Goal: Information Seeking & Learning: Find specific page/section

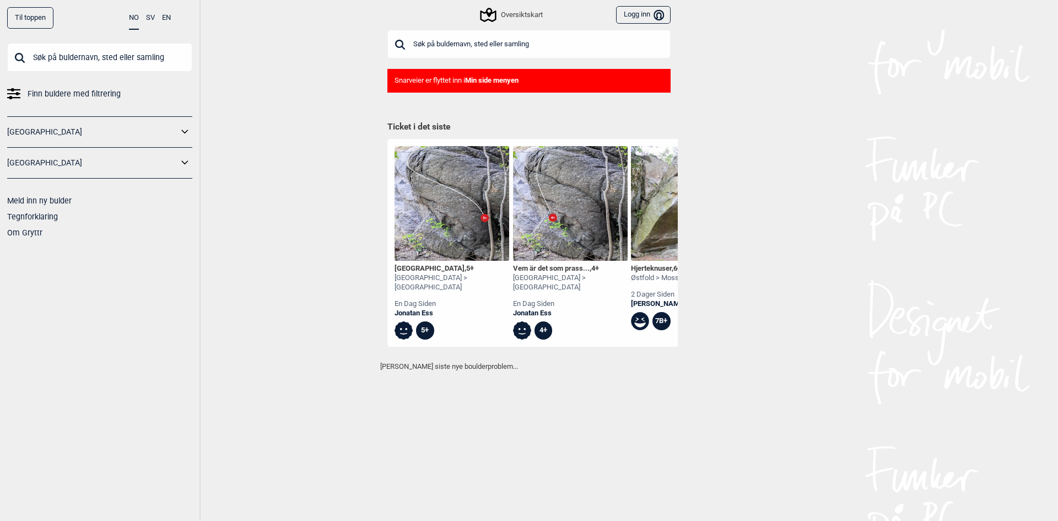
click at [464, 42] on input "text" at bounding box center [528, 44] width 283 height 29
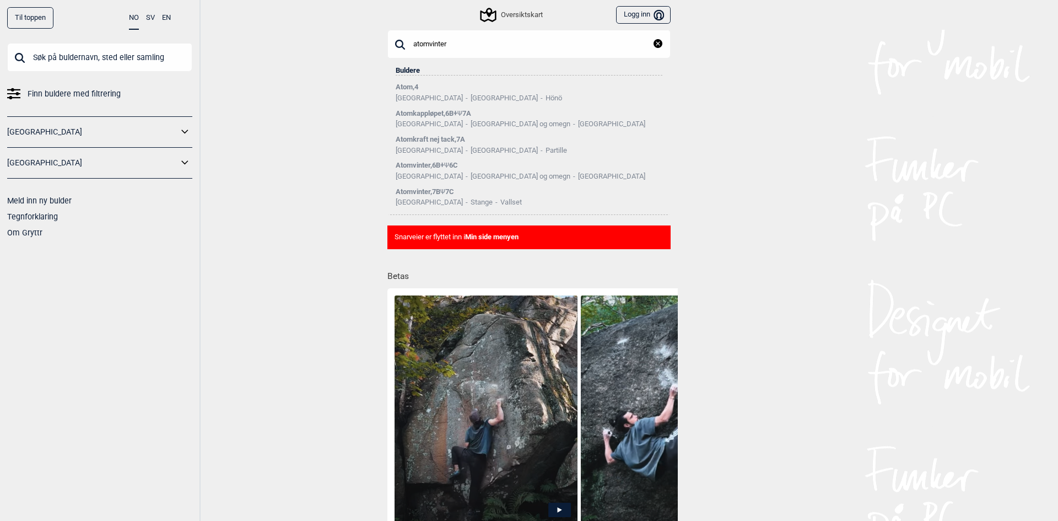
type input "atomvinter"
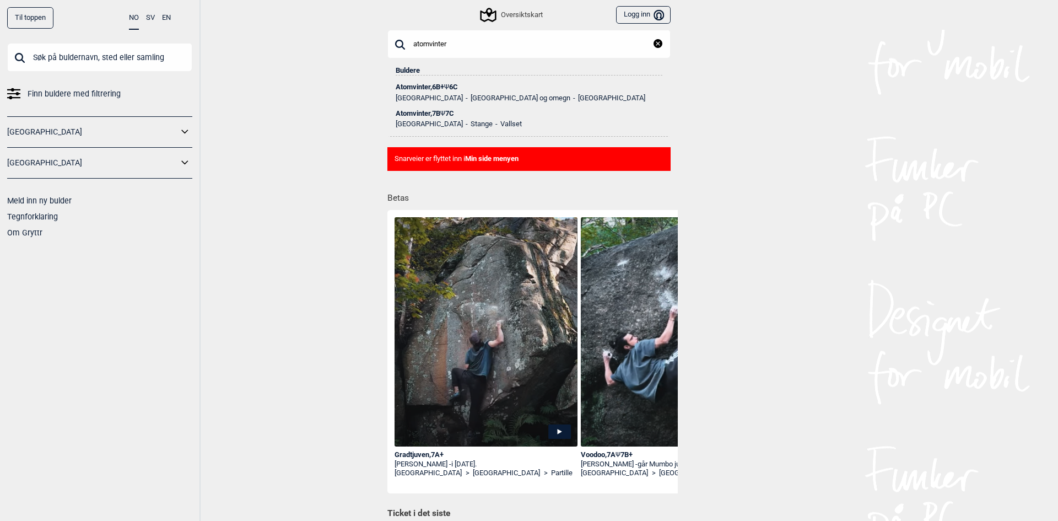
click at [436, 116] on div "Atomvinter , 7B Ψ 7C" at bounding box center [529, 114] width 267 height 8
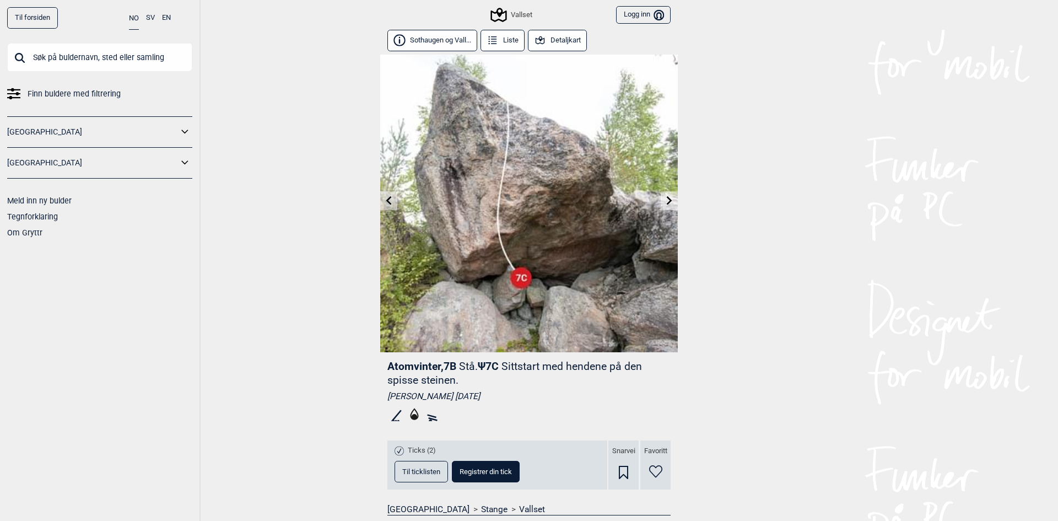
click at [380, 198] on link at bounding box center [388, 201] width 17 height 18
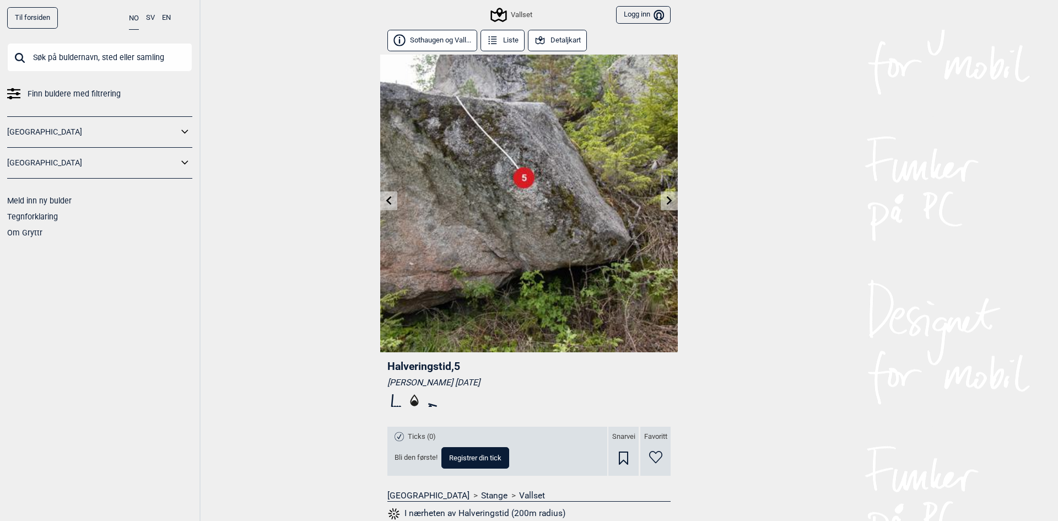
click at [661, 196] on link at bounding box center [669, 201] width 17 height 18
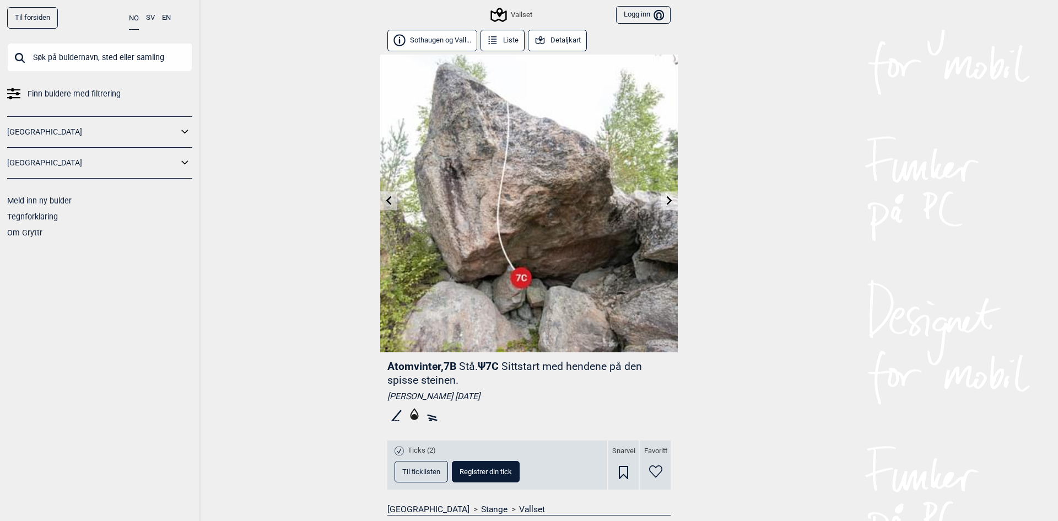
click at [665, 199] on icon at bounding box center [669, 200] width 9 height 9
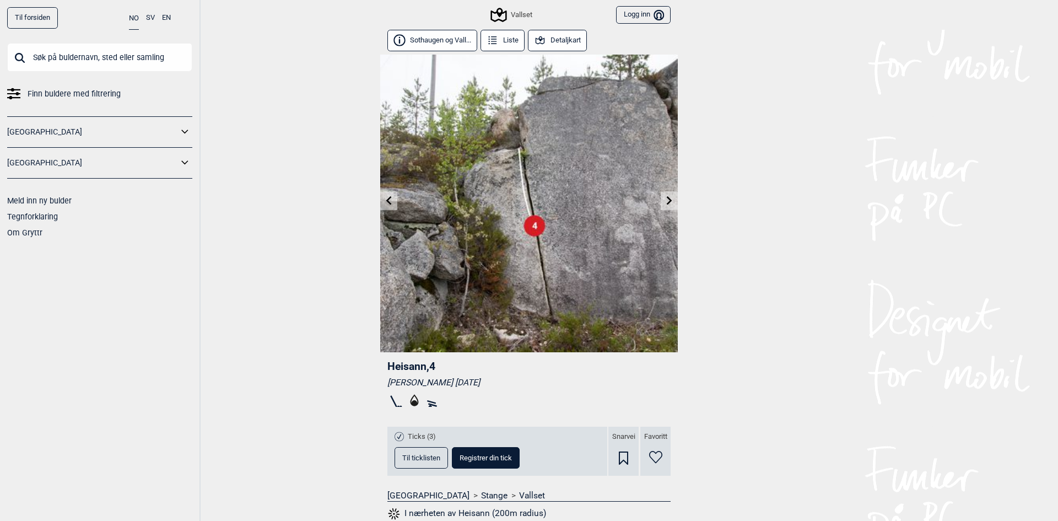
click at [388, 211] on img at bounding box center [529, 204] width 298 height 298
click at [386, 193] on link at bounding box center [388, 201] width 17 height 18
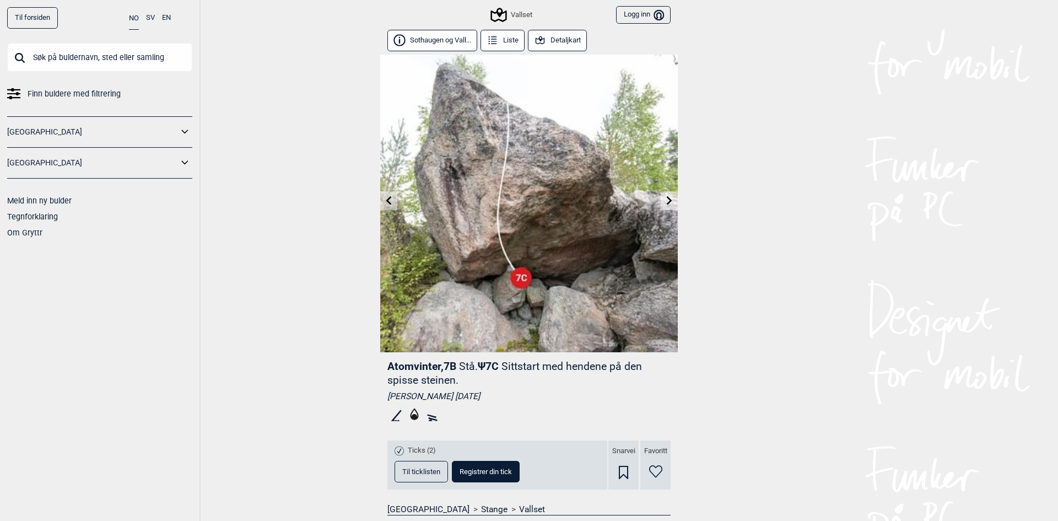
click at [386, 199] on icon at bounding box center [389, 200] width 9 height 9
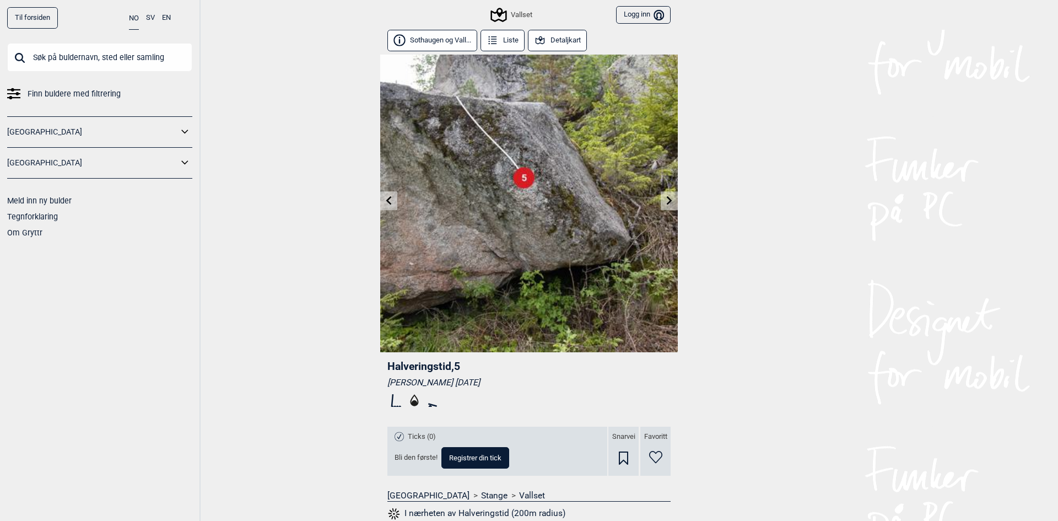
click at [386, 199] on icon at bounding box center [389, 200] width 9 height 9
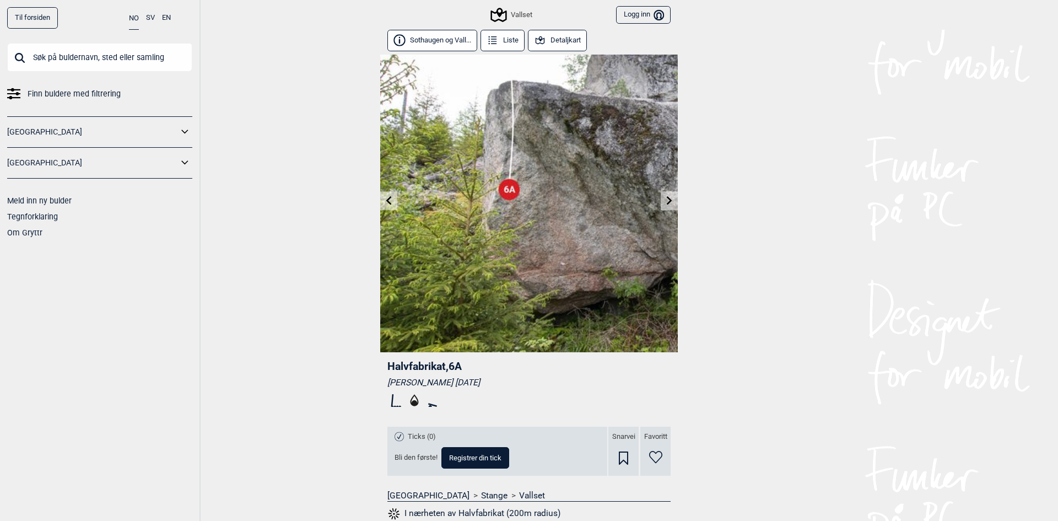
click at [387, 199] on icon at bounding box center [389, 200] width 9 height 9
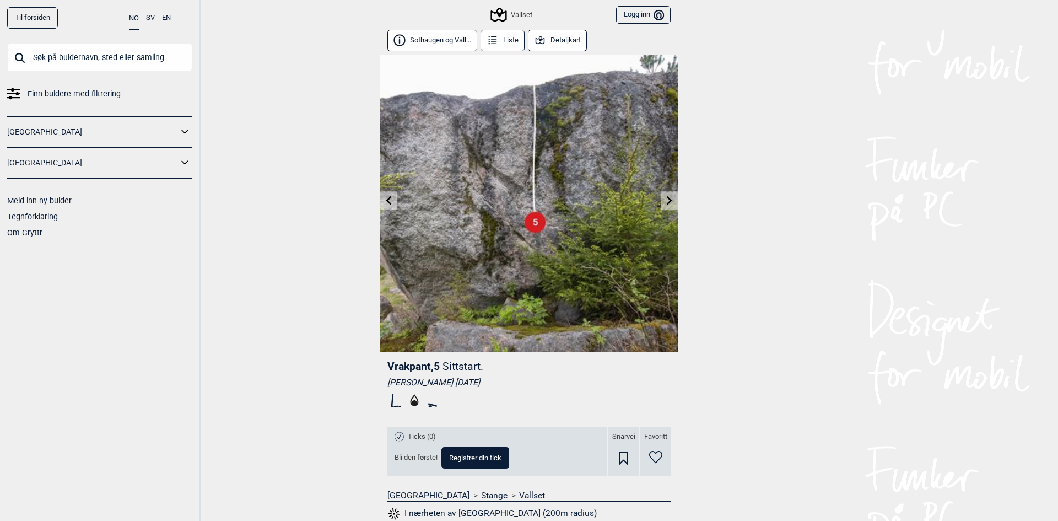
click at [667, 199] on icon at bounding box center [670, 200] width 6 height 9
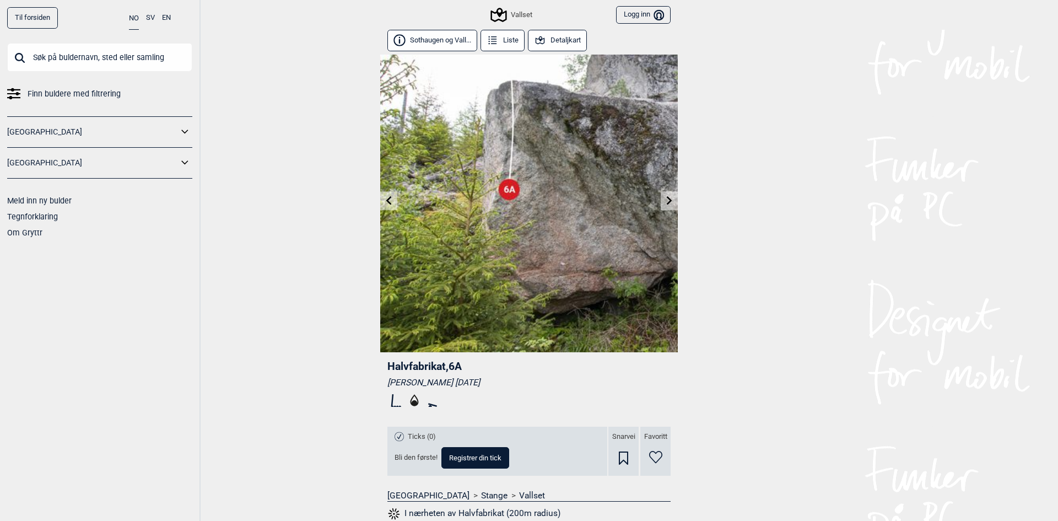
click at [667, 199] on icon at bounding box center [670, 200] width 6 height 9
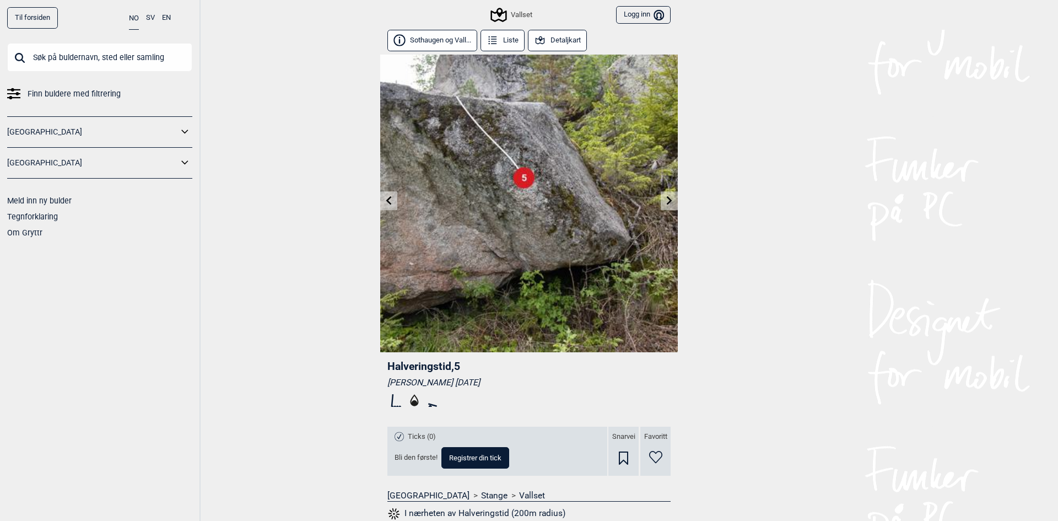
click at [665, 199] on icon at bounding box center [669, 200] width 9 height 9
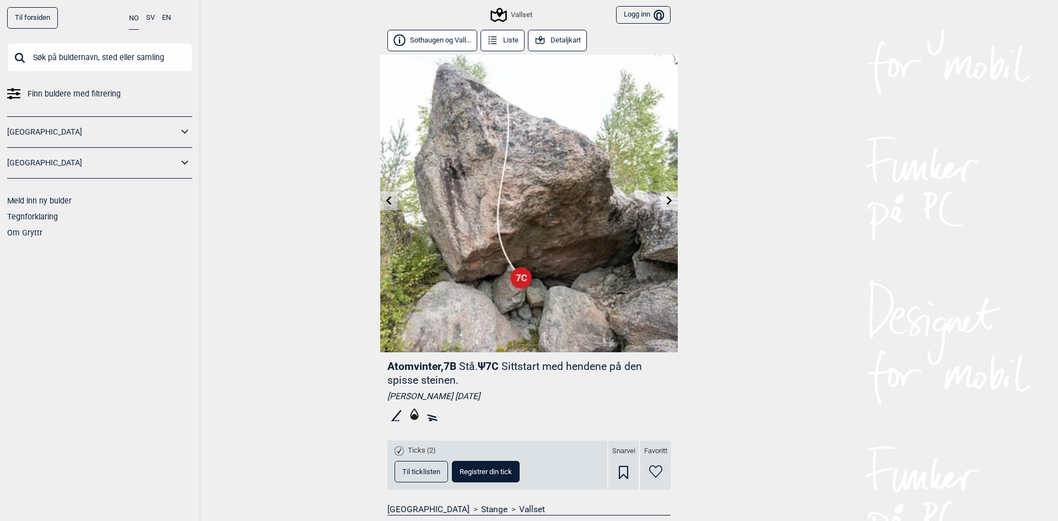
click at [667, 202] on icon at bounding box center [670, 200] width 6 height 9
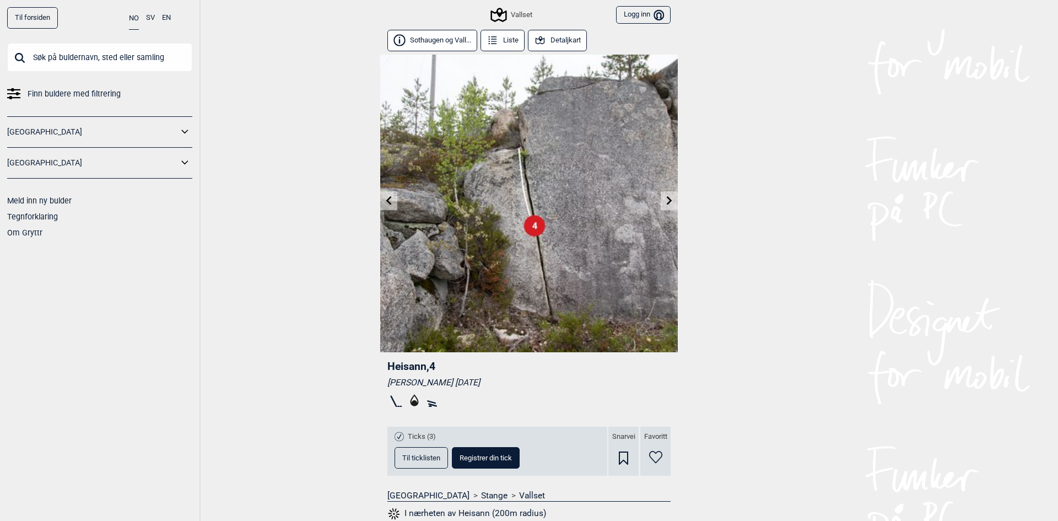
click at [667, 202] on icon at bounding box center [670, 200] width 6 height 9
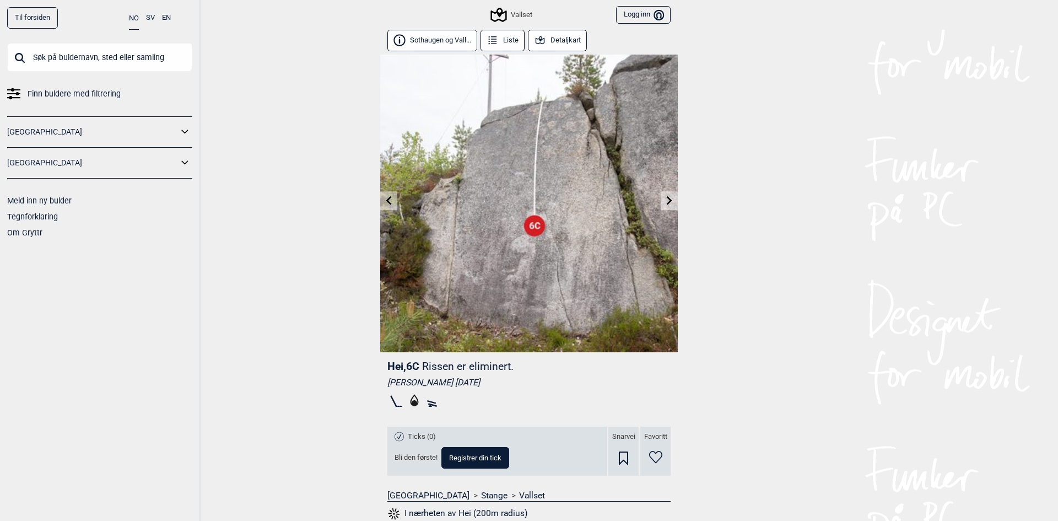
click at [667, 202] on icon at bounding box center [670, 200] width 6 height 9
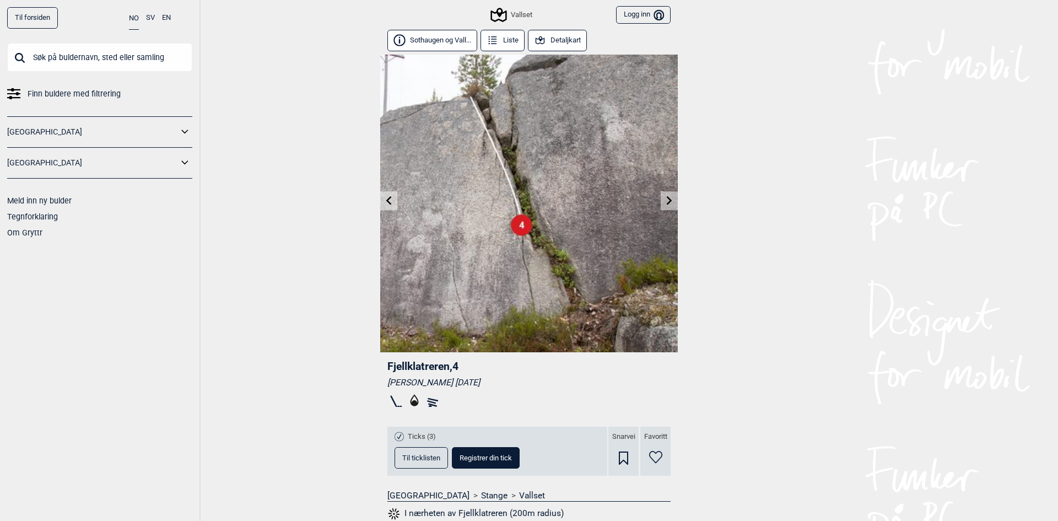
click at [386, 200] on icon at bounding box center [389, 200] width 6 height 9
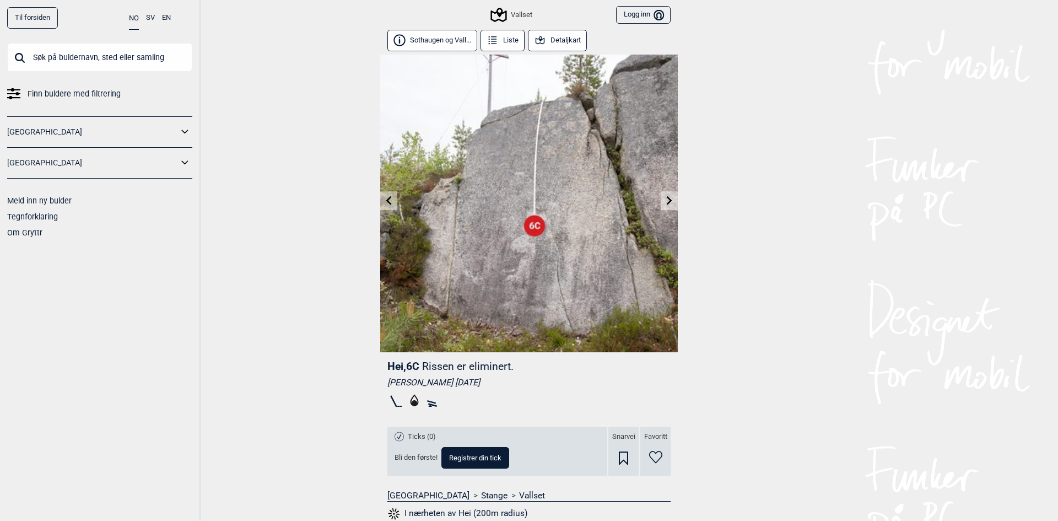
click at [387, 195] on link at bounding box center [388, 201] width 17 height 18
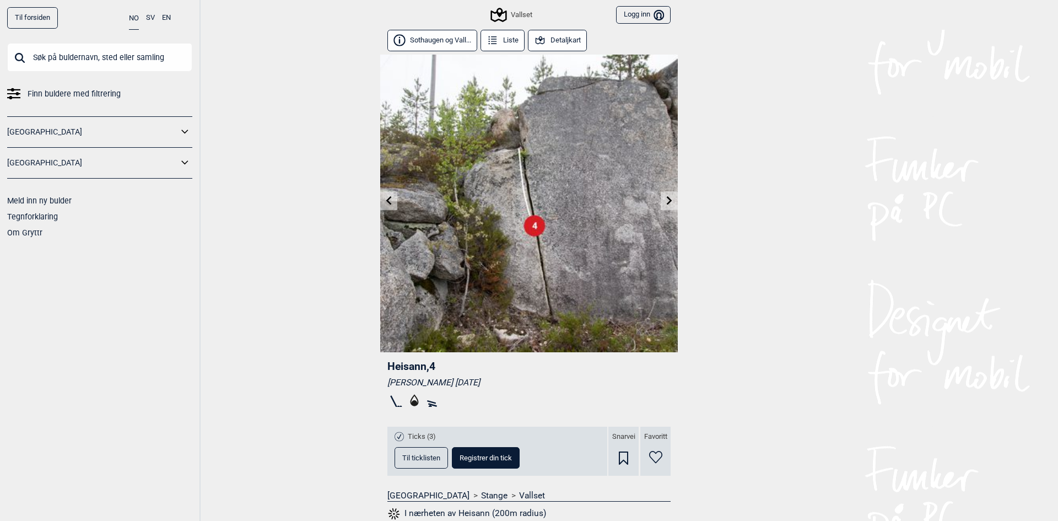
click at [388, 203] on icon at bounding box center [389, 200] width 9 height 9
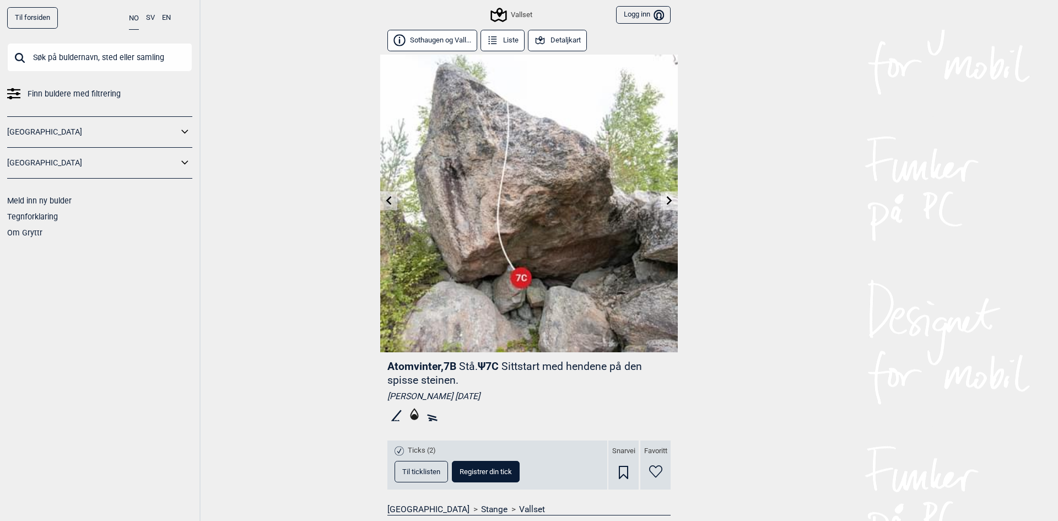
click at [128, 46] on input "text" at bounding box center [99, 57] width 185 height 29
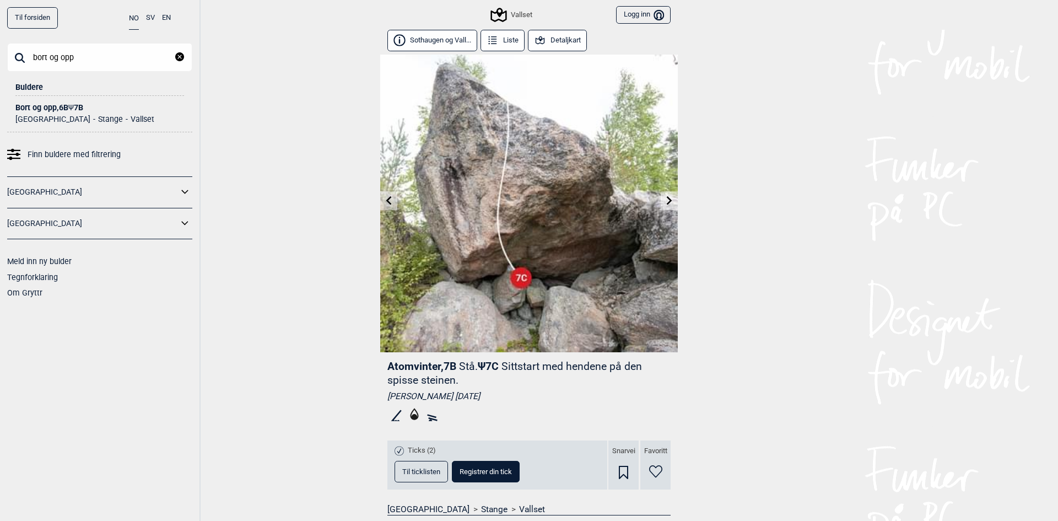
type input "bort og opp"
click at [56, 110] on div "Bort og opp , 6B Ψ 7B" at bounding box center [99, 108] width 169 height 8
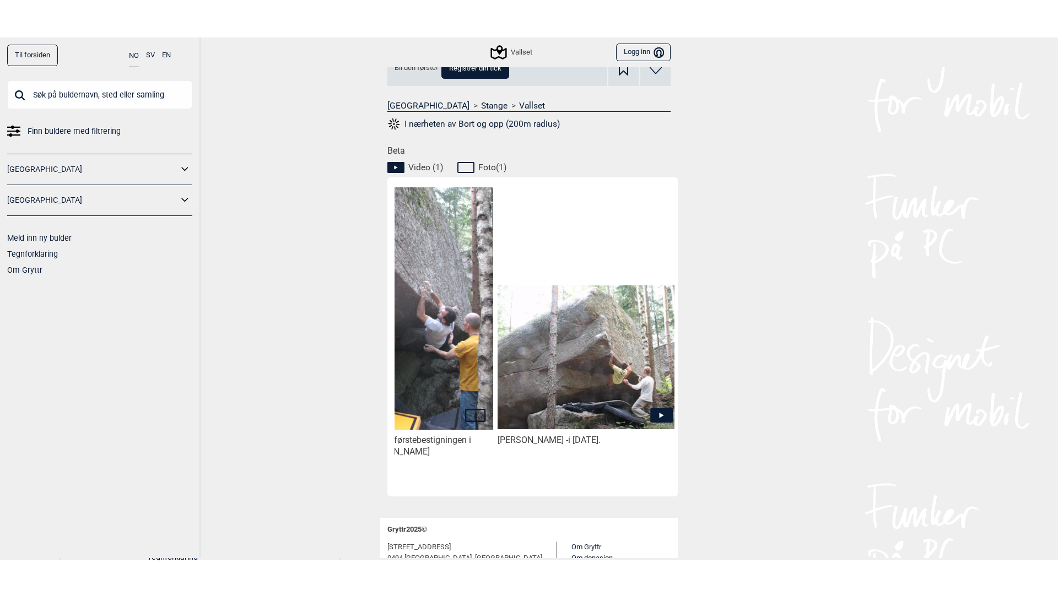
scroll to position [0, 93]
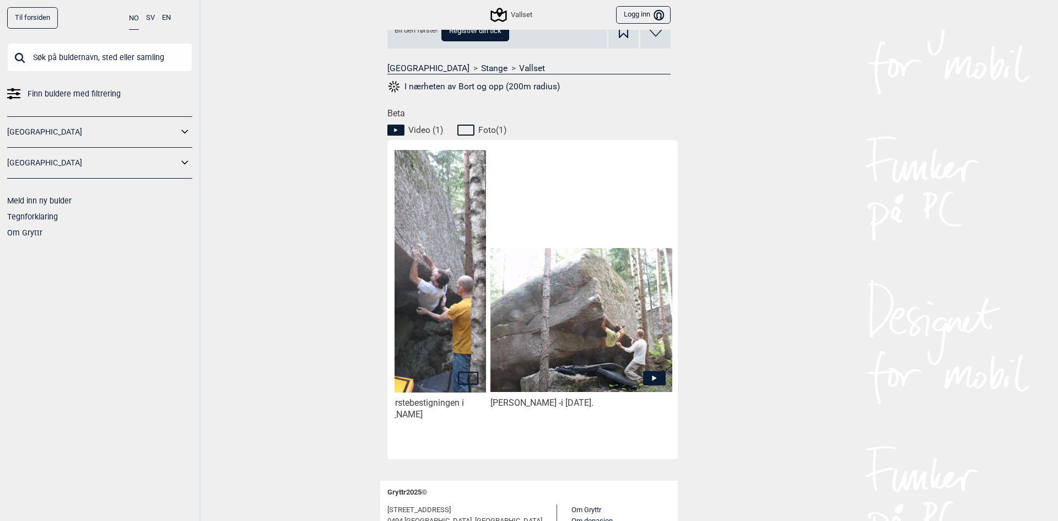
click at [619, 358] on img at bounding box center [581, 320] width 182 height 144
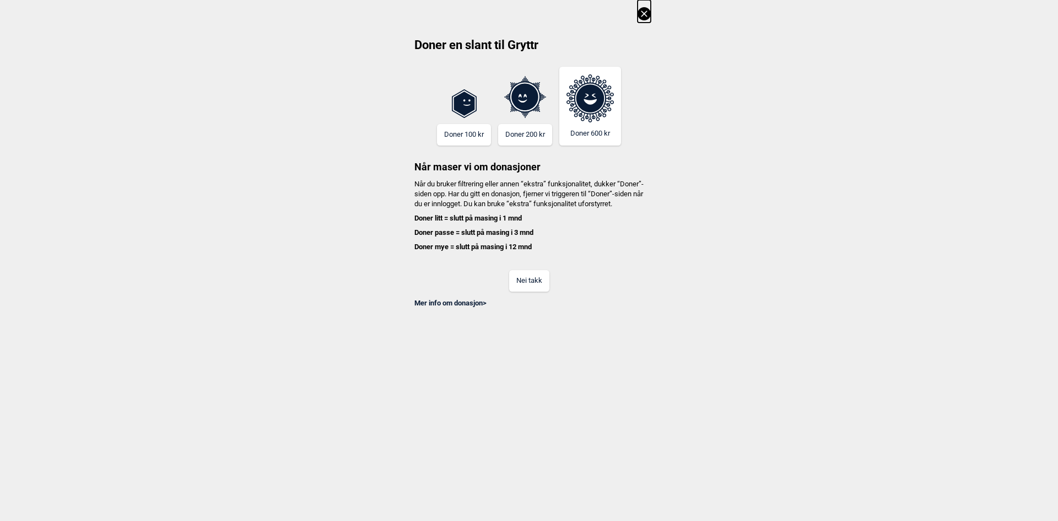
click at [642, 10] on icon at bounding box center [644, 13] width 13 height 13
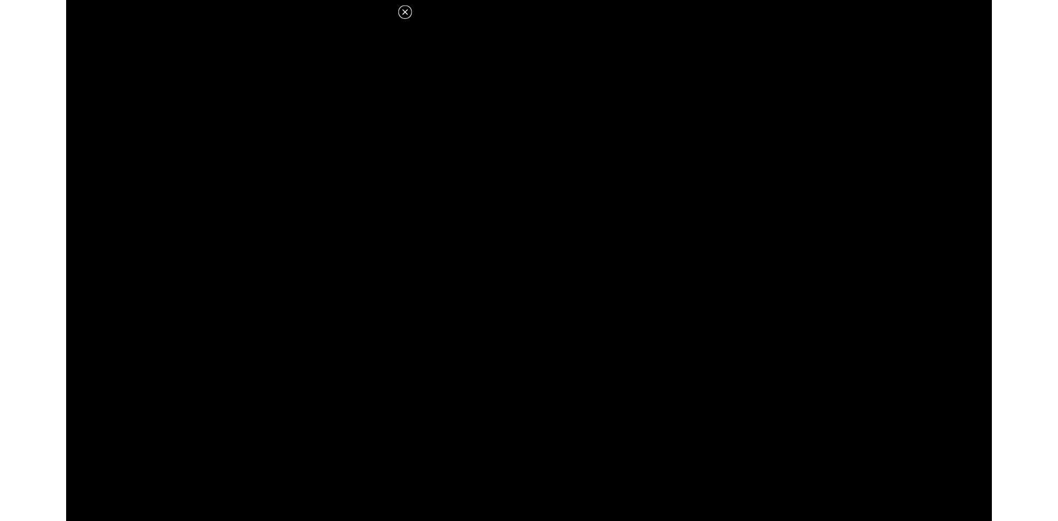
scroll to position [441, 0]
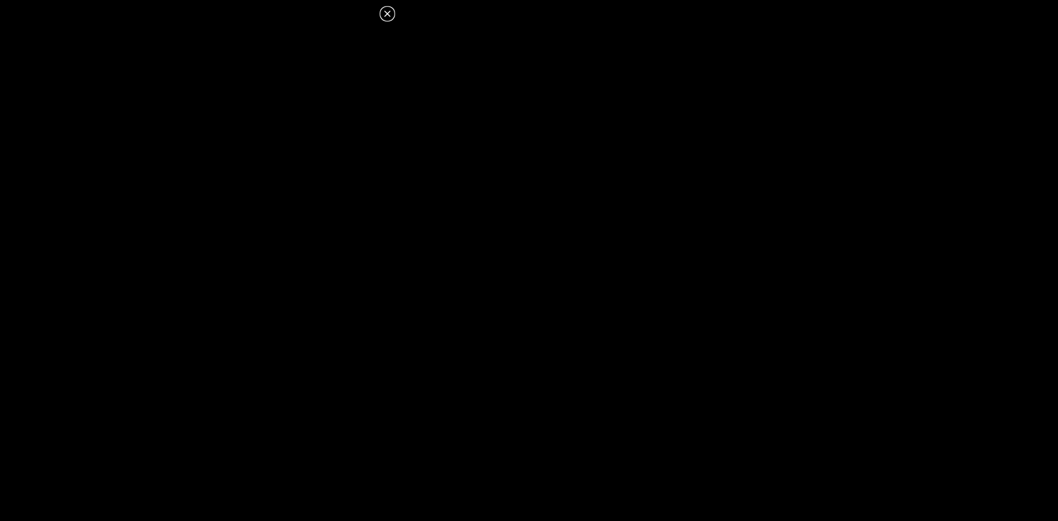
click at [390, 18] on icon at bounding box center [387, 13] width 13 height 13
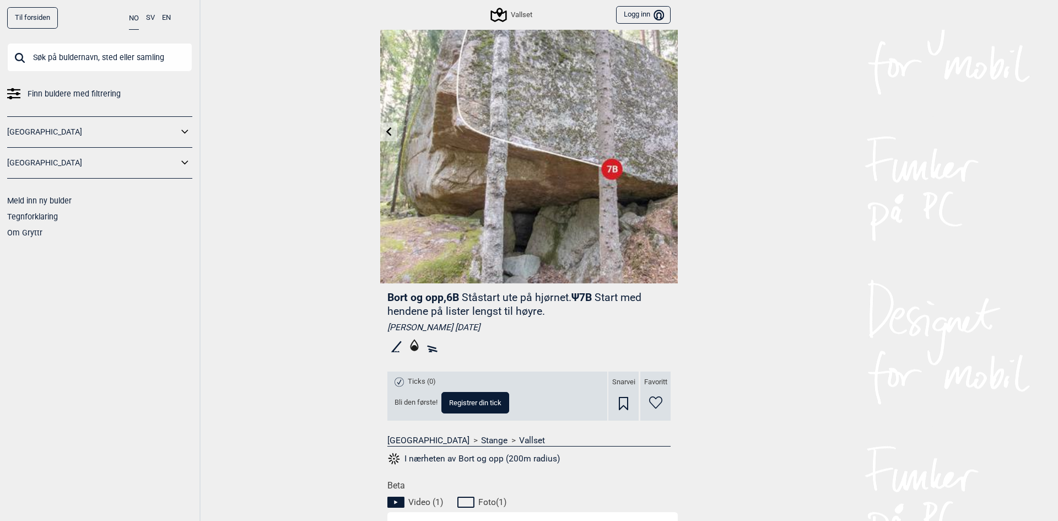
scroll to position [0, 0]
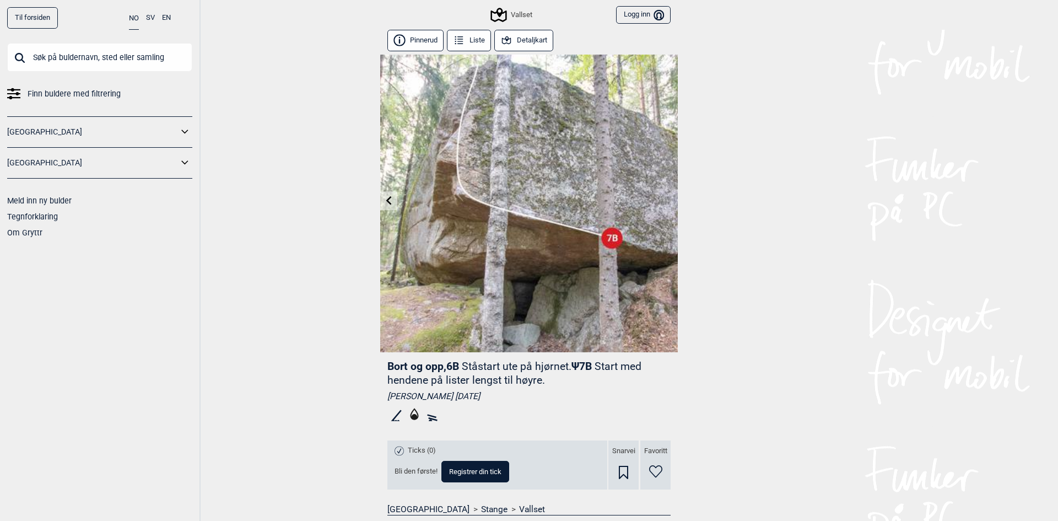
click at [386, 198] on icon at bounding box center [389, 200] width 6 height 9
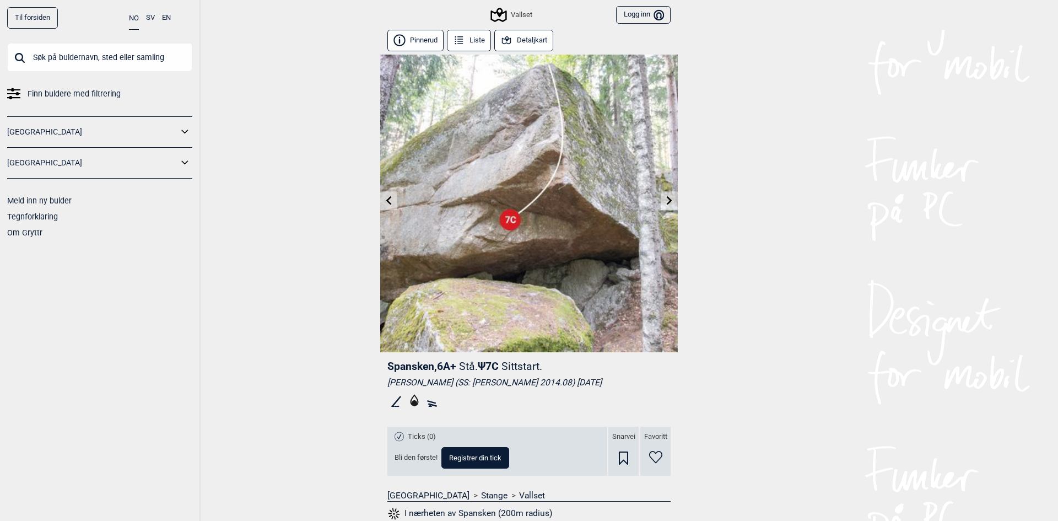
click at [386, 198] on icon at bounding box center [389, 200] width 6 height 9
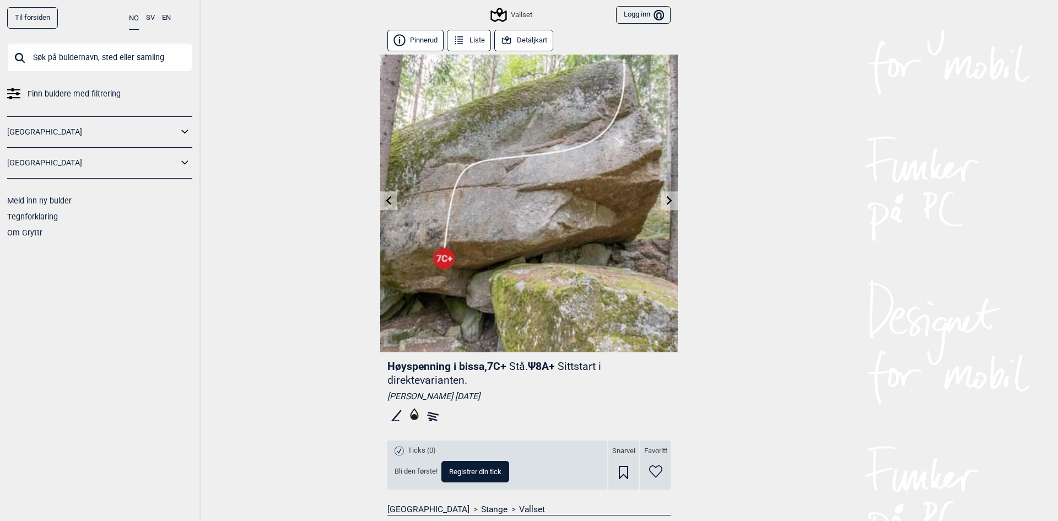
click at [386, 198] on icon at bounding box center [389, 200] width 6 height 9
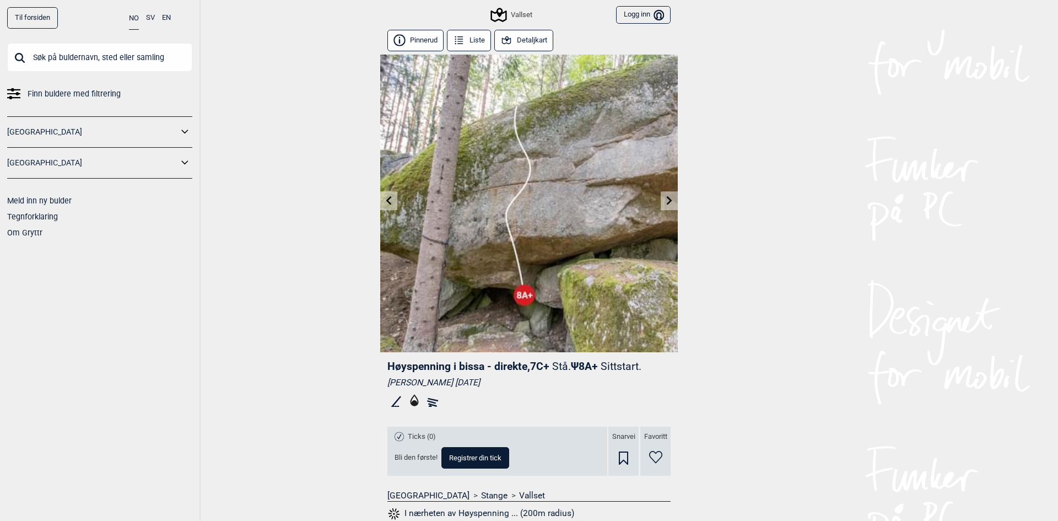
click at [386, 198] on icon at bounding box center [389, 200] width 6 height 9
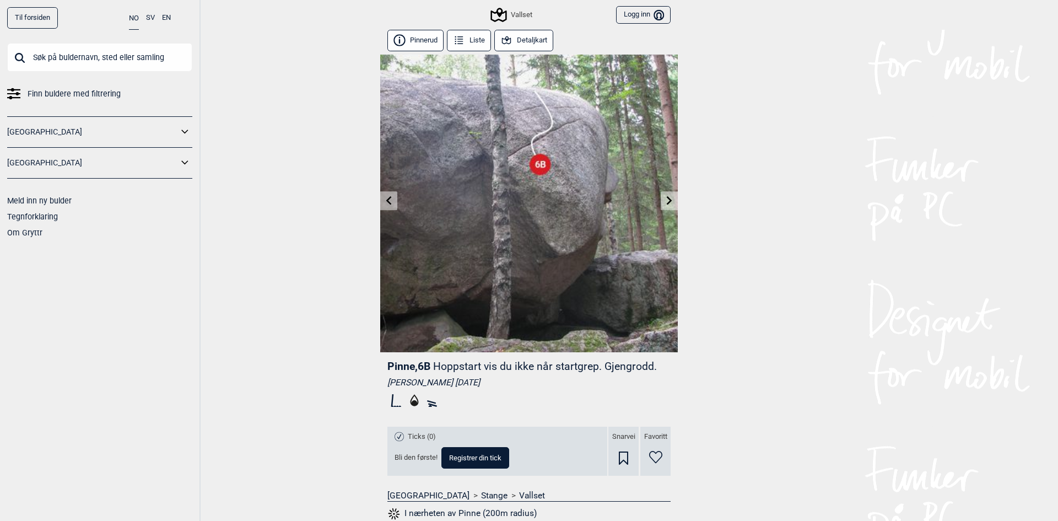
click at [386, 198] on icon at bounding box center [389, 200] width 6 height 9
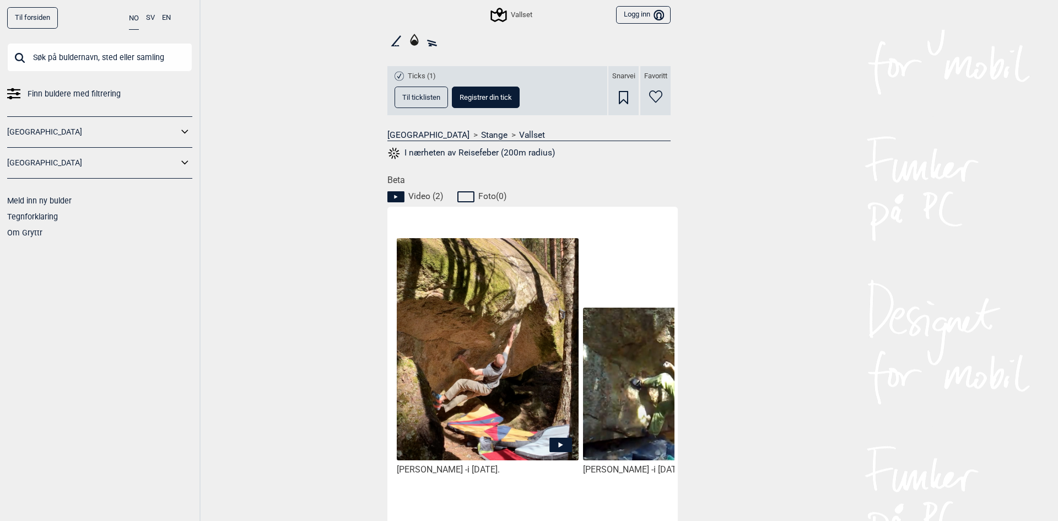
scroll to position [386, 0]
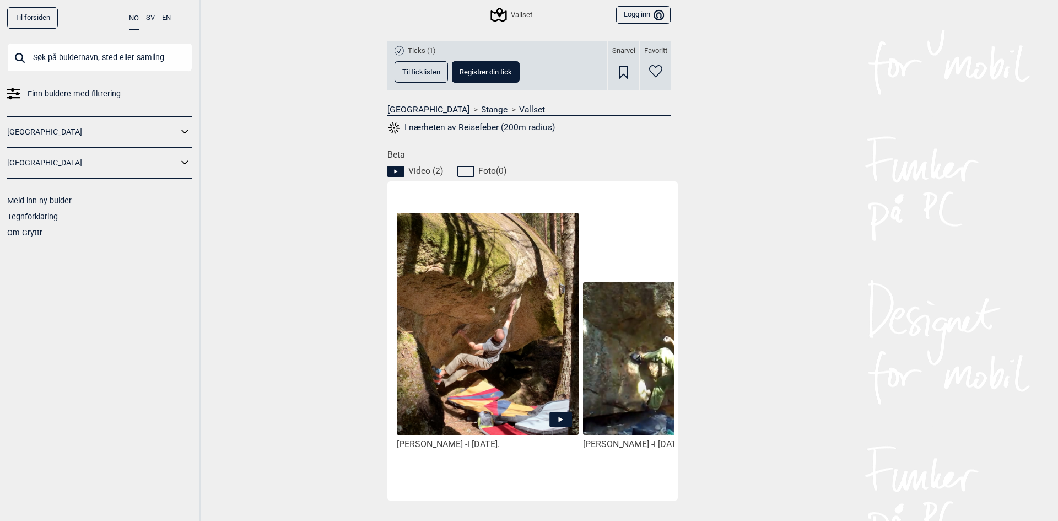
click at [552, 411] on img at bounding box center [488, 324] width 182 height 223
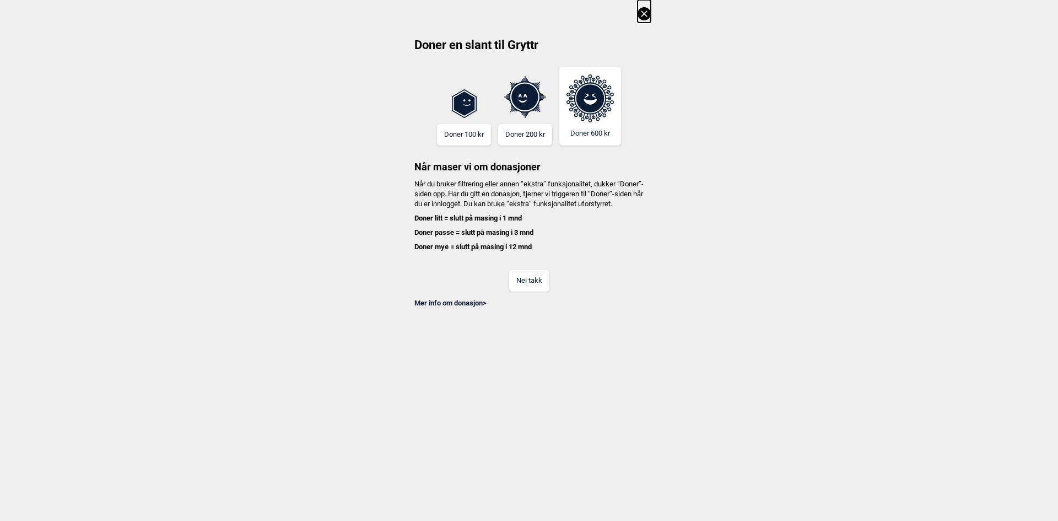
click at [645, 15] on icon at bounding box center [644, 13] width 6 height 6
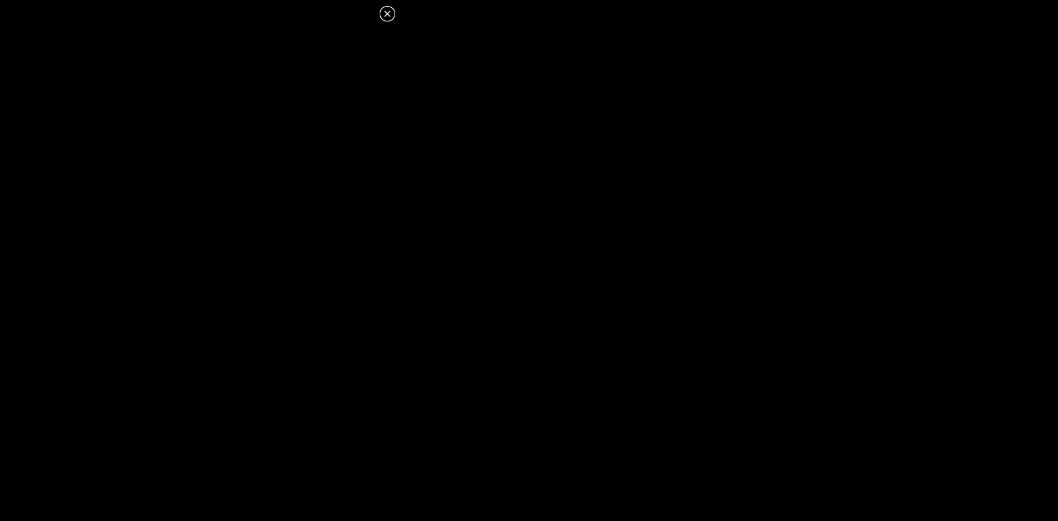
click at [390, 8] on icon at bounding box center [387, 13] width 13 height 13
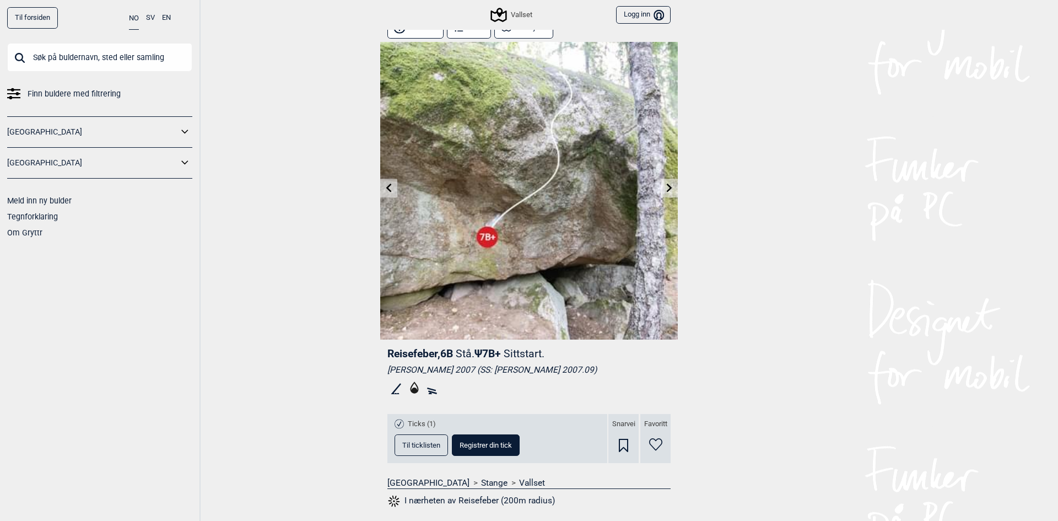
scroll to position [0, 0]
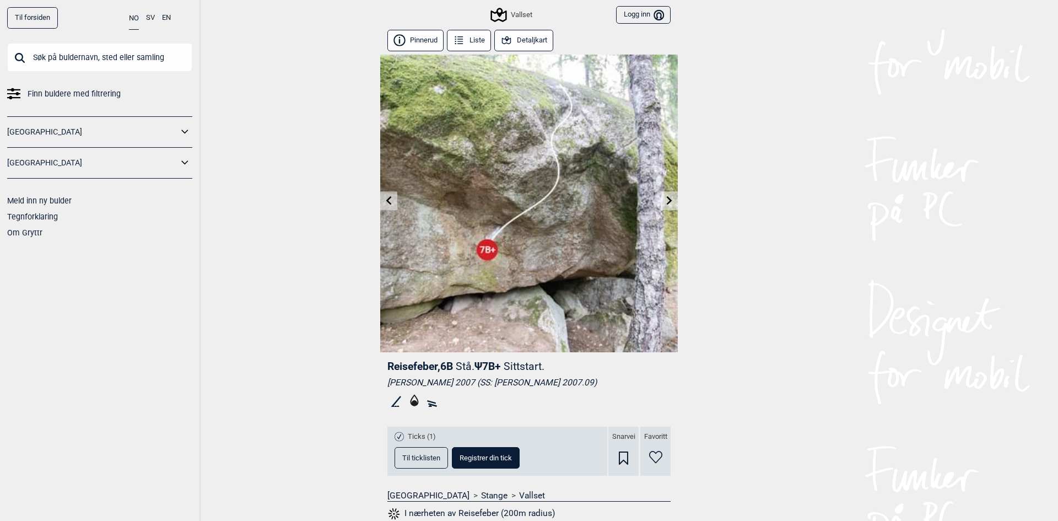
click at [386, 199] on icon at bounding box center [389, 200] width 9 height 9
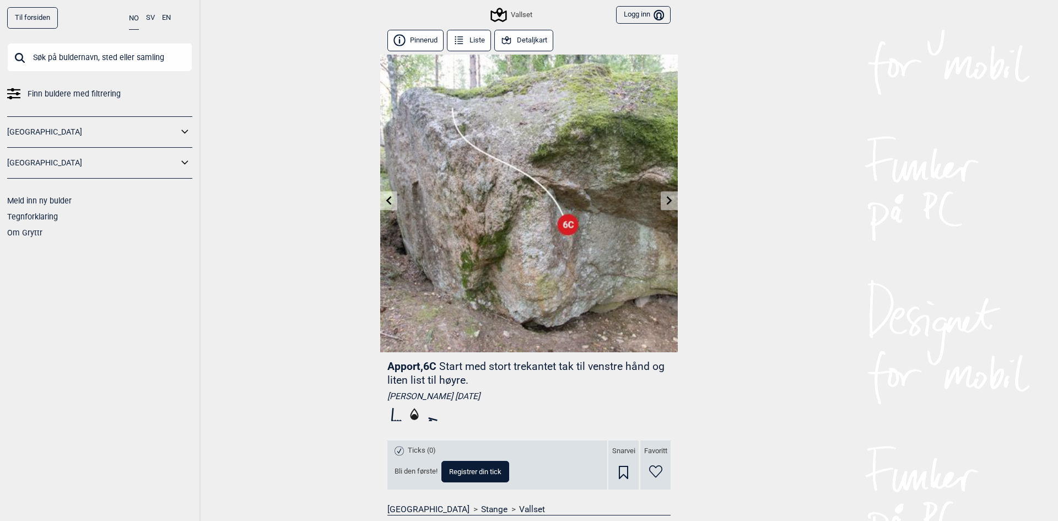
click at [386, 202] on icon at bounding box center [389, 200] width 6 height 9
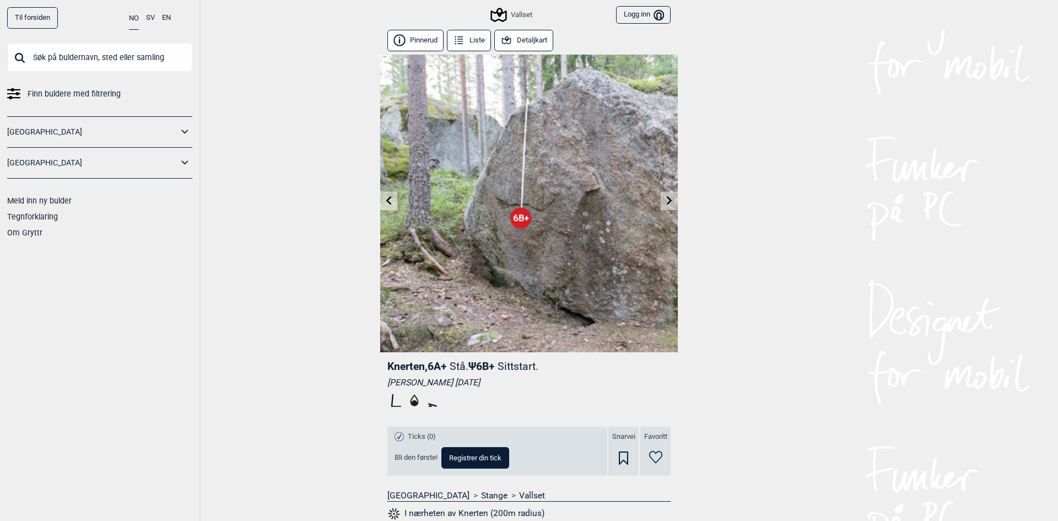
click at [386, 202] on icon at bounding box center [389, 200] width 6 height 9
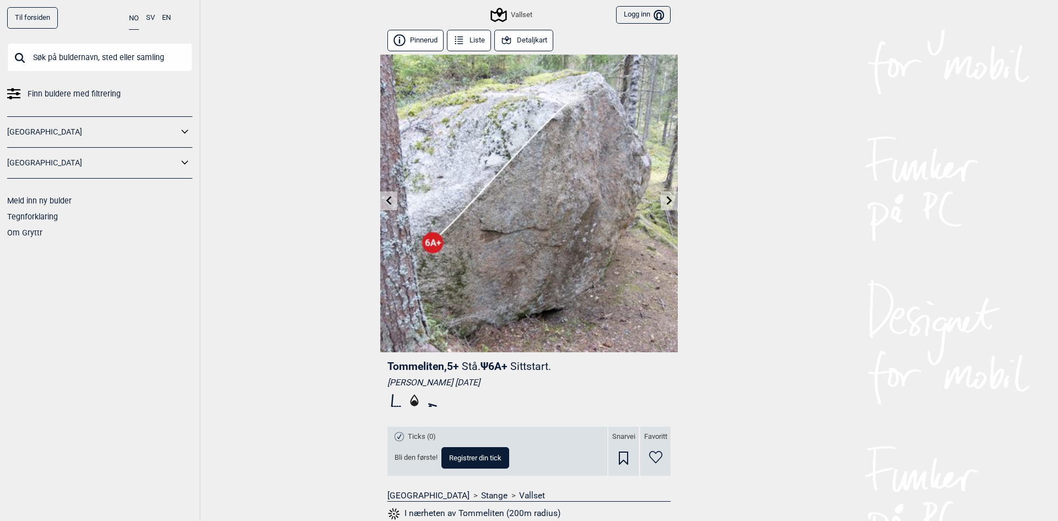
click at [386, 202] on icon at bounding box center [389, 200] width 6 height 9
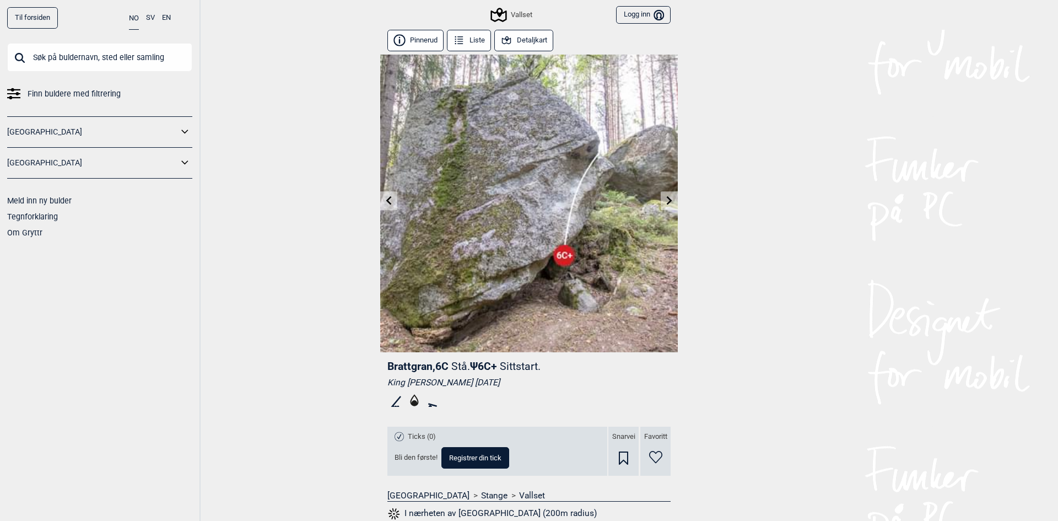
click at [386, 202] on icon at bounding box center [389, 200] width 6 height 9
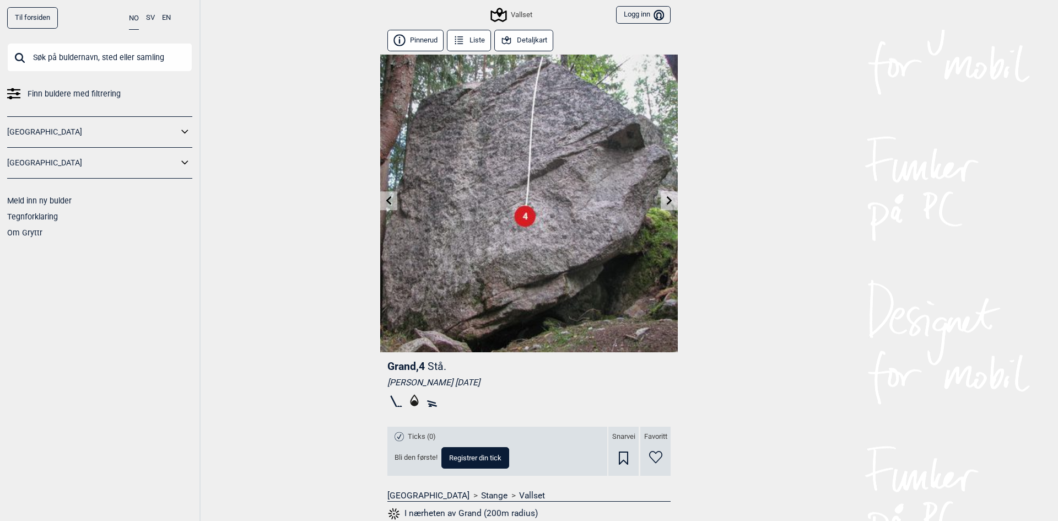
click at [386, 202] on icon at bounding box center [389, 200] width 6 height 9
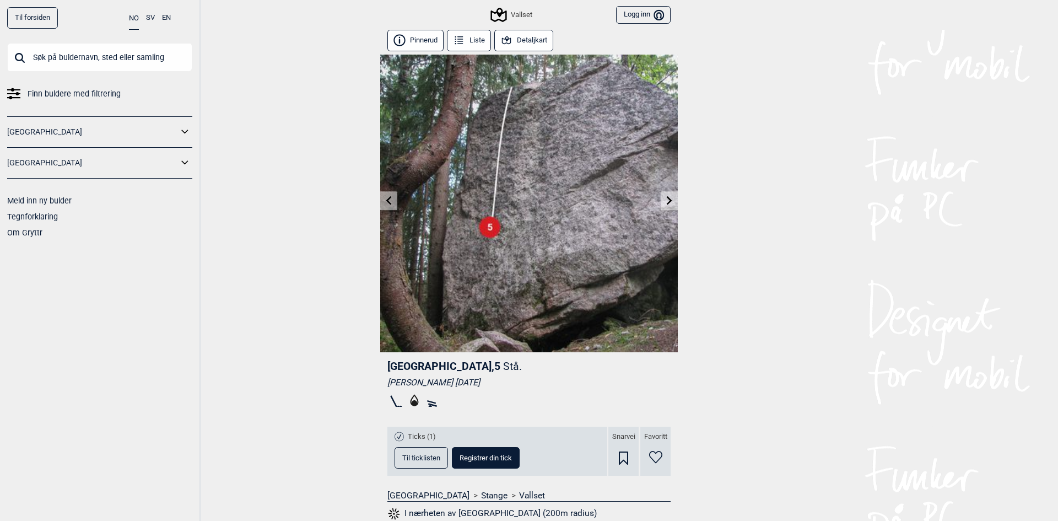
click at [665, 200] on icon at bounding box center [669, 200] width 9 height 9
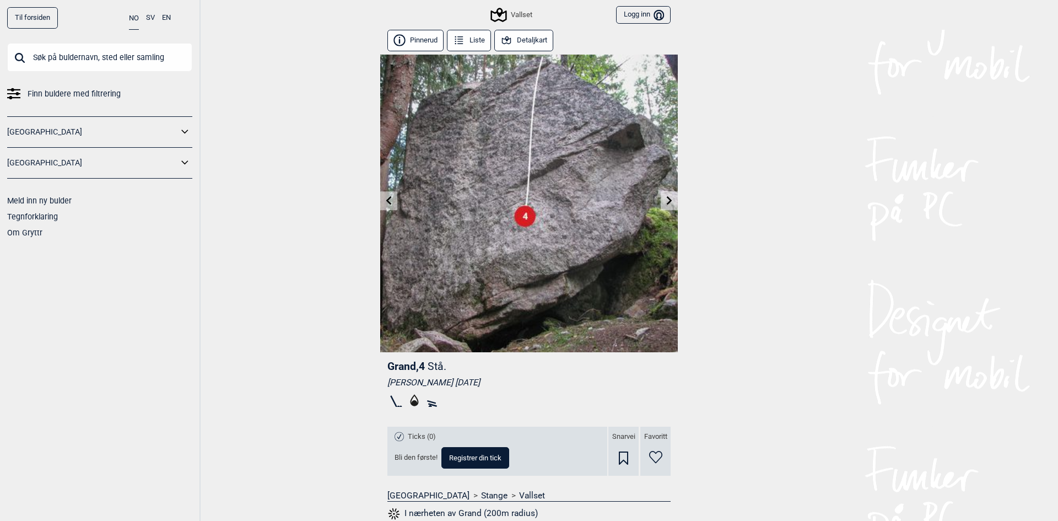
click at [665, 200] on icon at bounding box center [669, 200] width 9 height 9
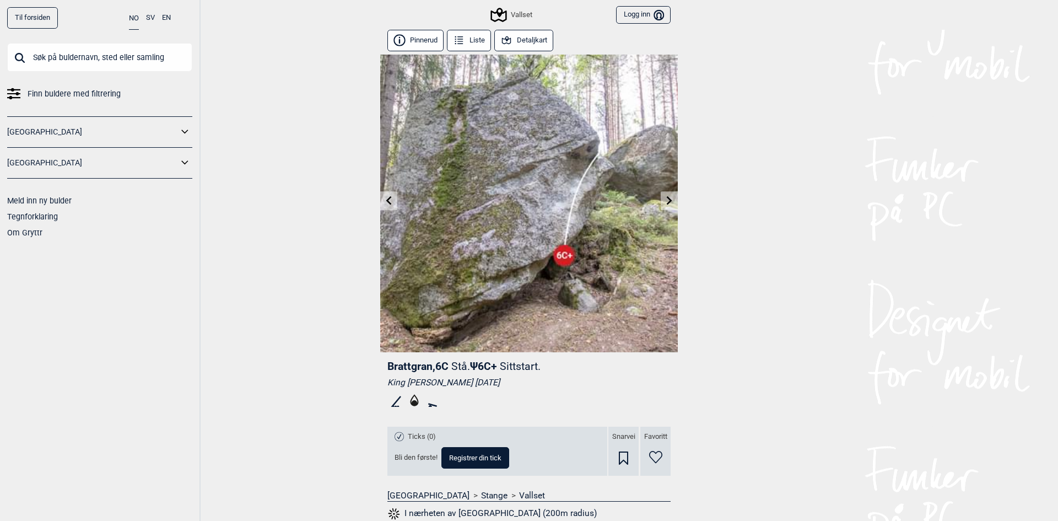
click at [391, 202] on link at bounding box center [388, 201] width 17 height 18
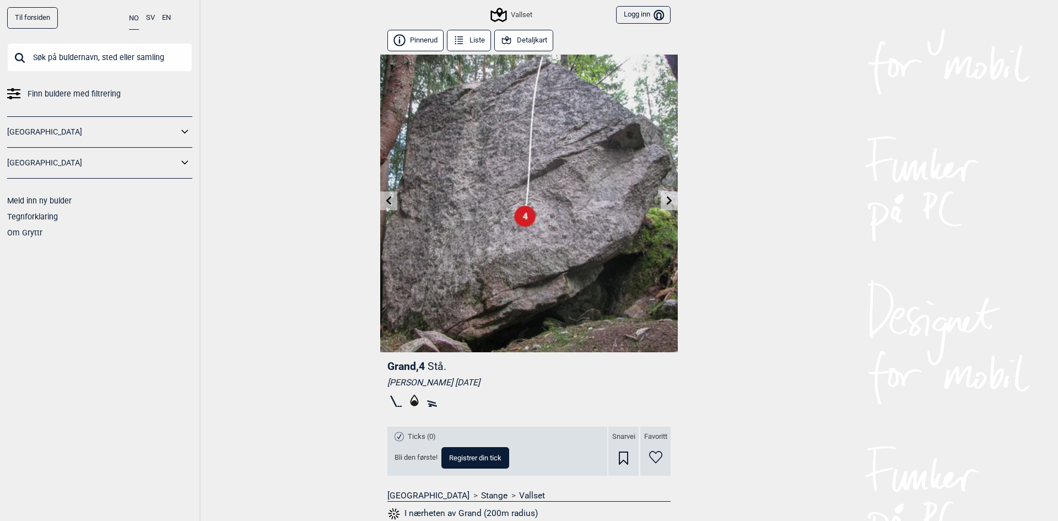
click at [391, 202] on link at bounding box center [388, 201] width 17 height 18
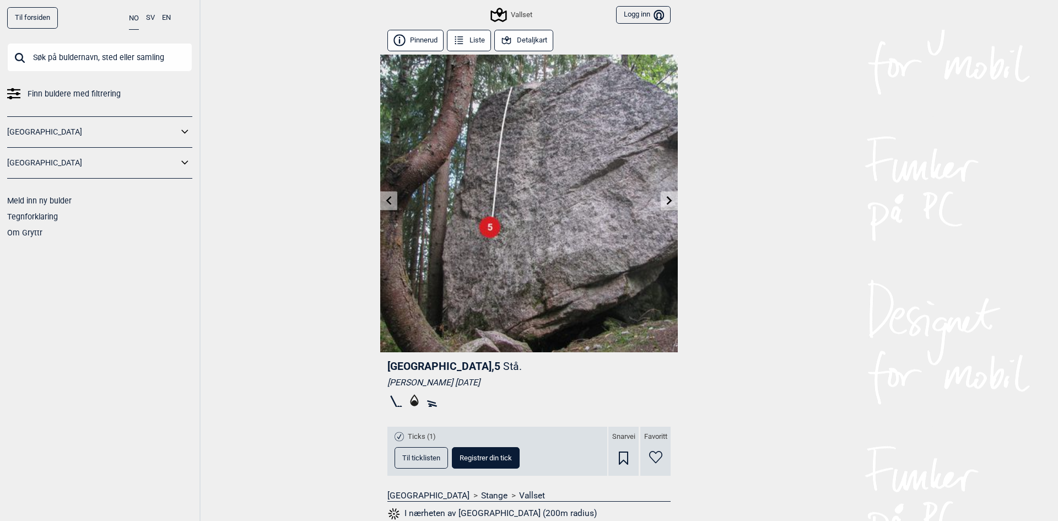
click at [391, 202] on link at bounding box center [388, 201] width 17 height 18
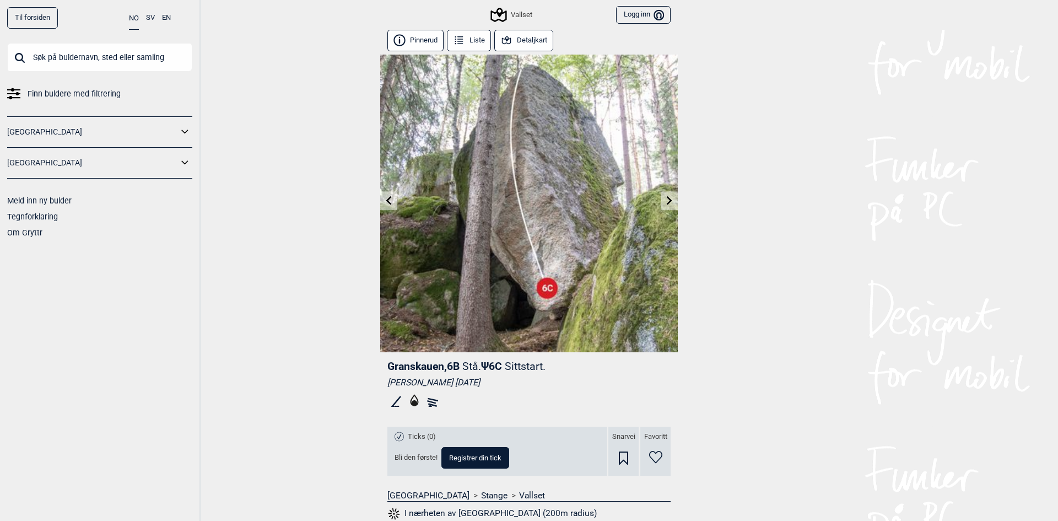
click at [392, 200] on link at bounding box center [388, 201] width 17 height 18
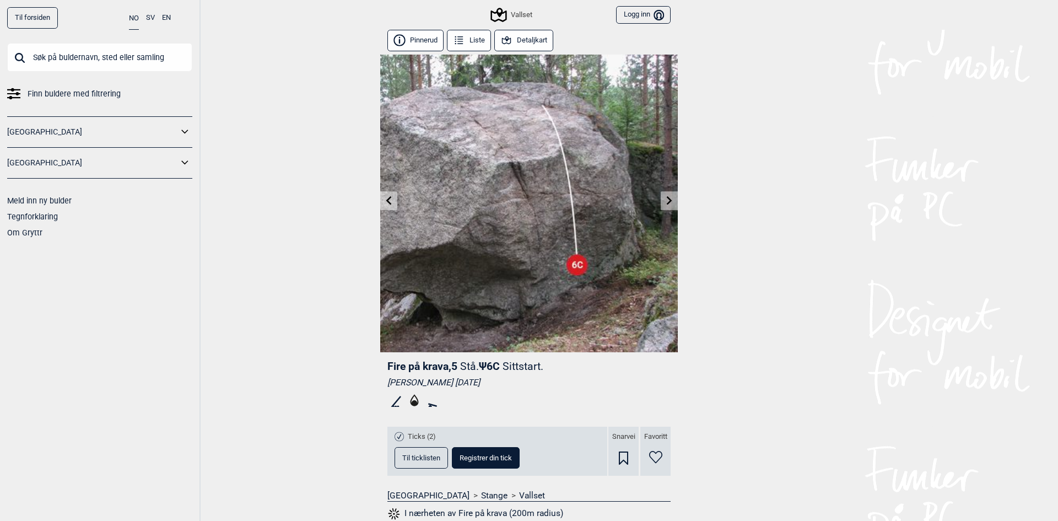
click at [661, 201] on link at bounding box center [669, 201] width 17 height 18
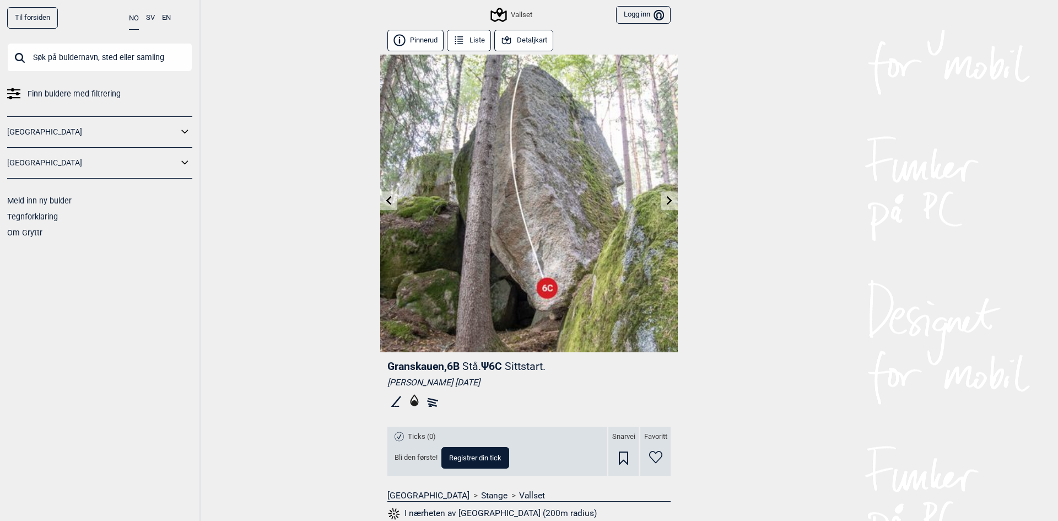
click at [661, 201] on link at bounding box center [669, 201] width 17 height 18
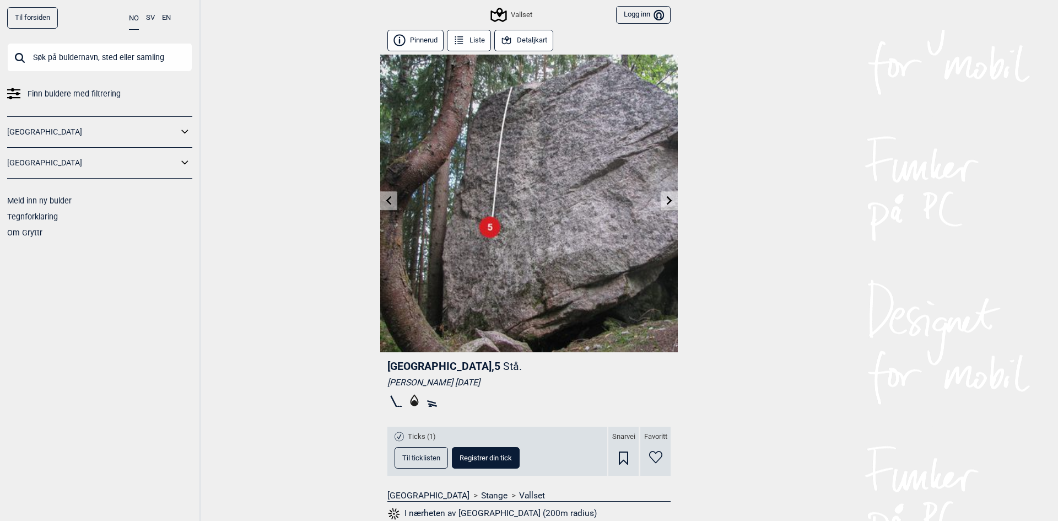
click at [661, 201] on link at bounding box center [669, 201] width 17 height 18
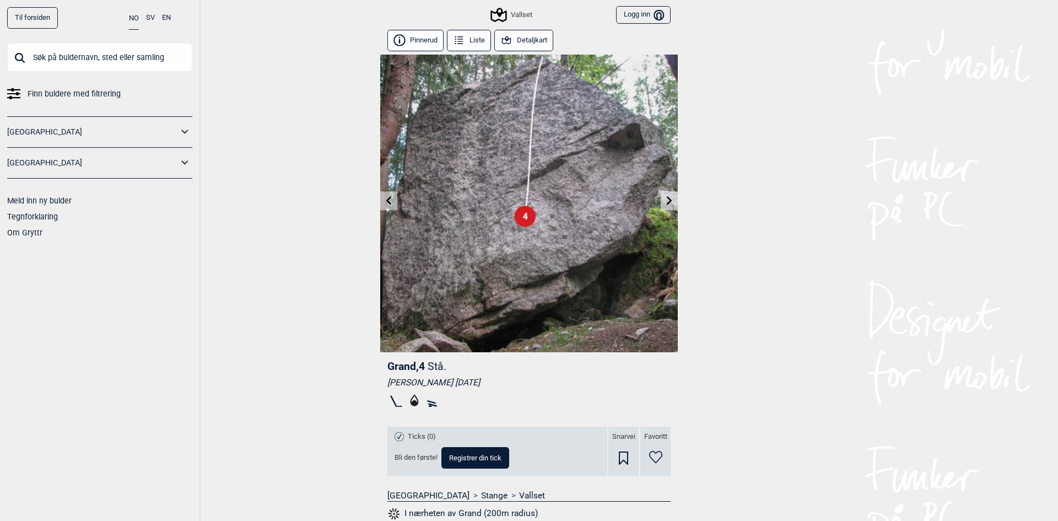
click at [661, 201] on link at bounding box center [669, 201] width 17 height 18
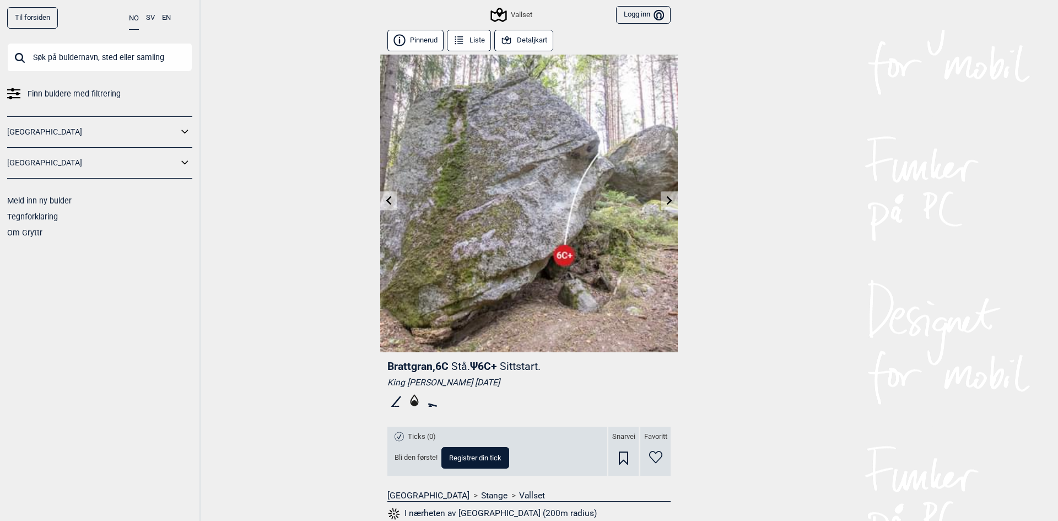
click at [661, 201] on link at bounding box center [669, 201] width 17 height 18
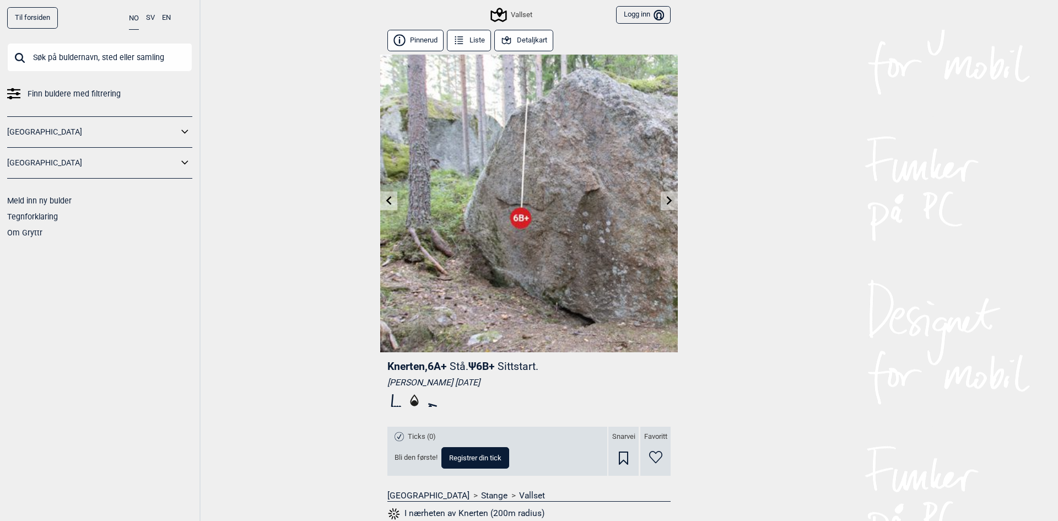
click at [661, 201] on link at bounding box center [669, 201] width 17 height 18
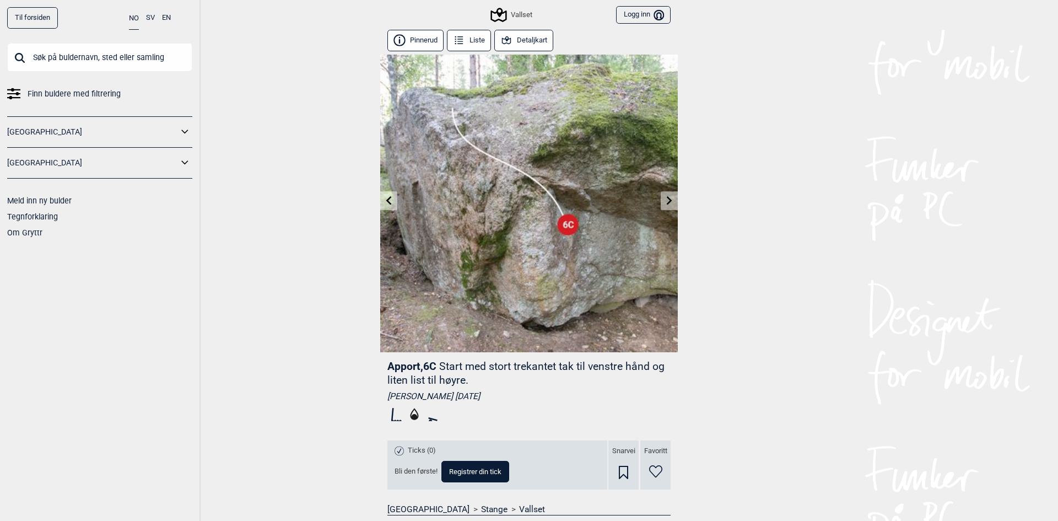
click at [661, 201] on link at bounding box center [669, 201] width 17 height 18
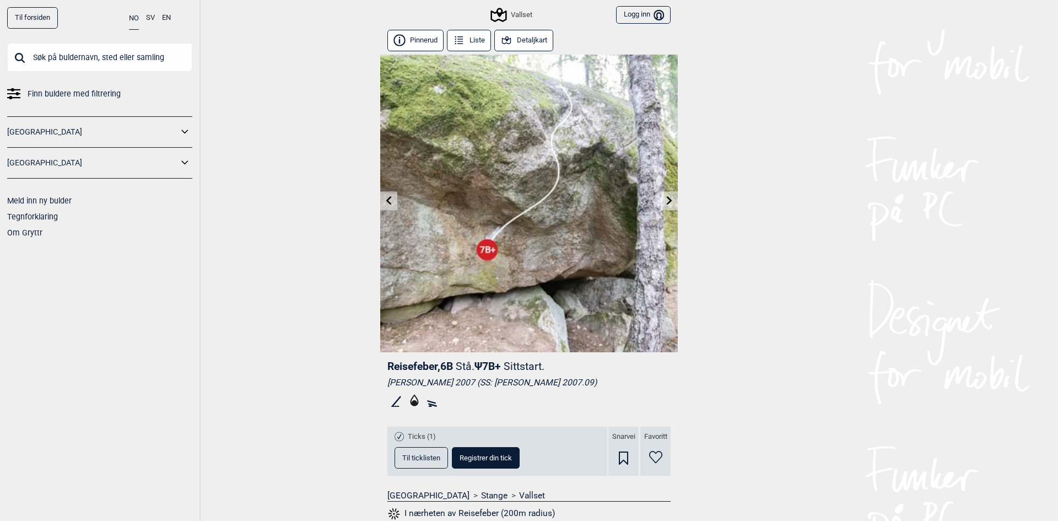
click at [661, 201] on link at bounding box center [669, 201] width 17 height 18
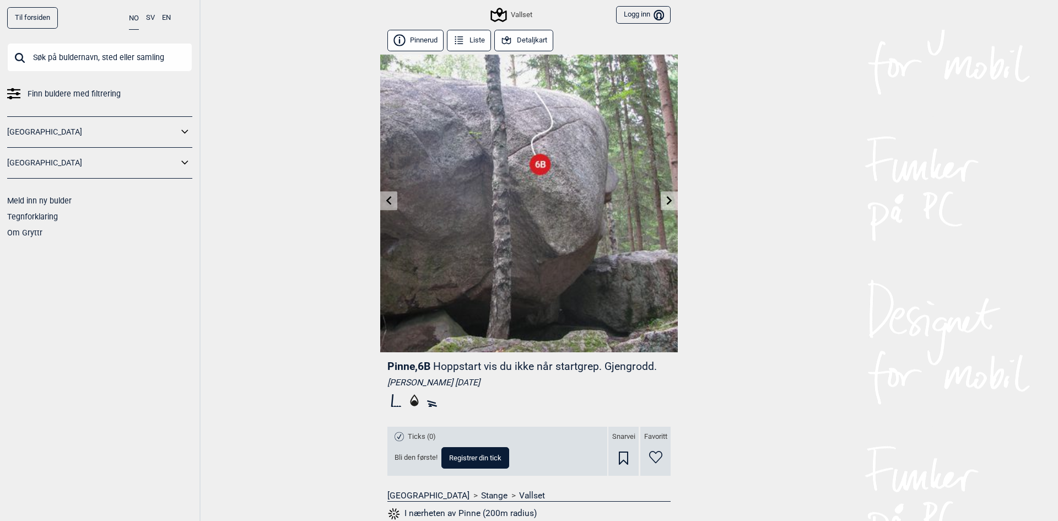
click at [661, 201] on link at bounding box center [669, 201] width 17 height 18
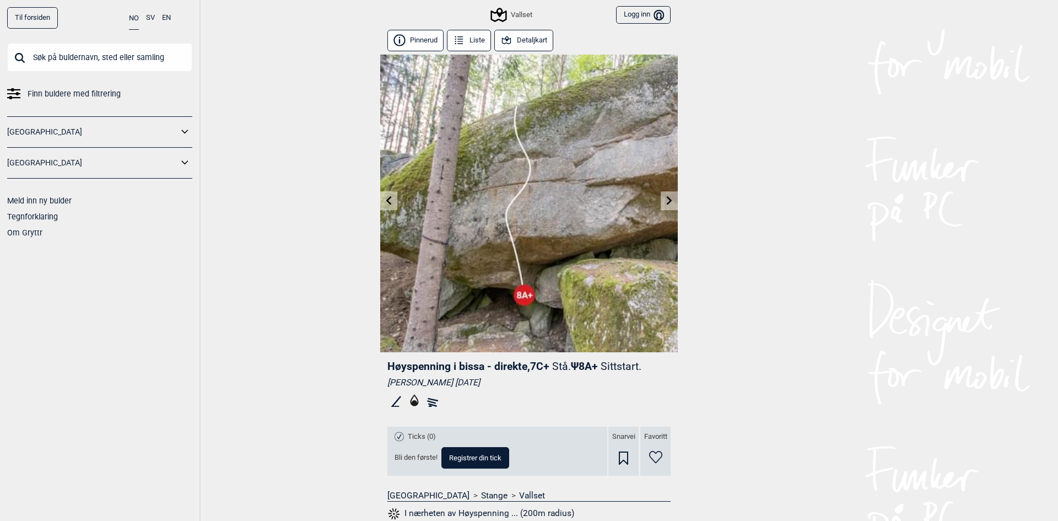
click at [661, 201] on link at bounding box center [669, 201] width 17 height 18
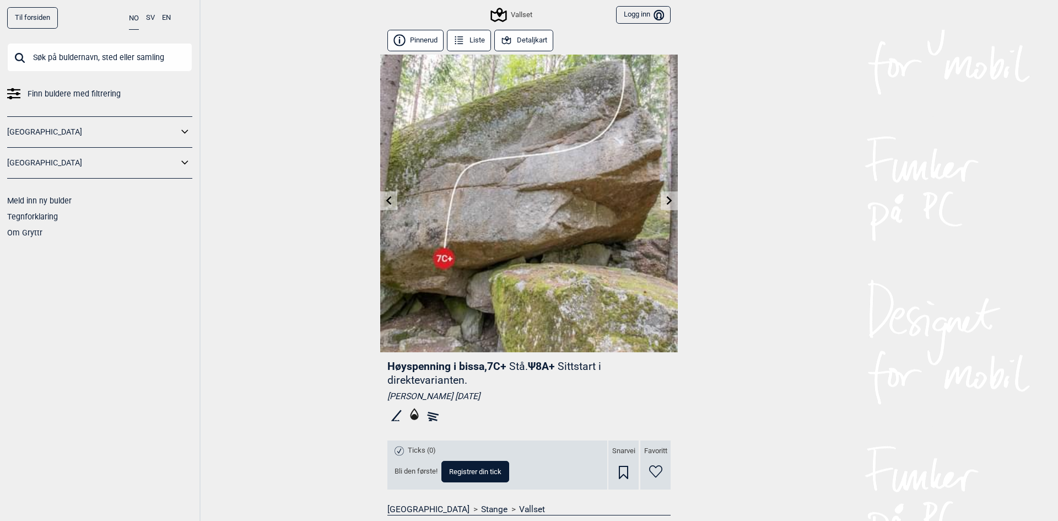
click at [661, 201] on link at bounding box center [669, 201] width 17 height 18
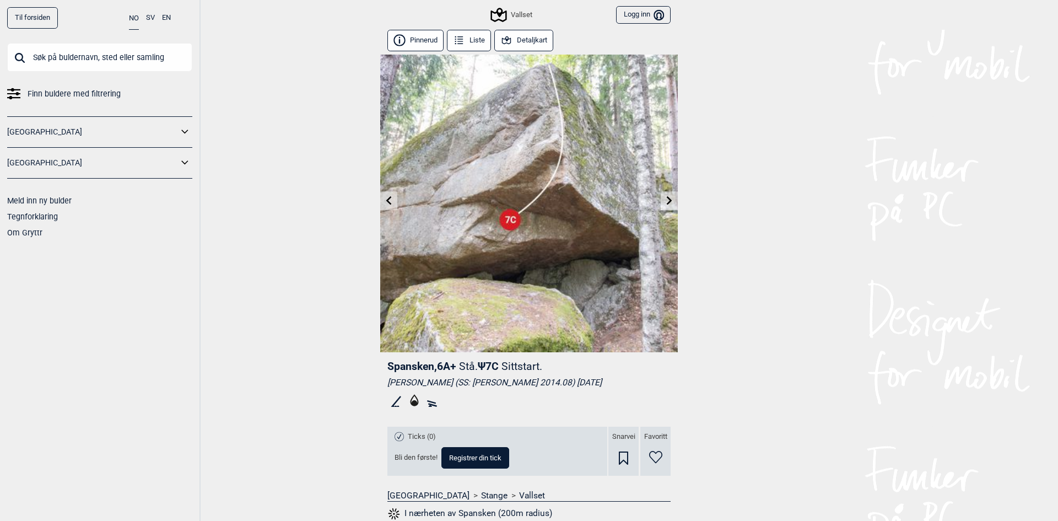
click at [661, 201] on link at bounding box center [669, 201] width 17 height 18
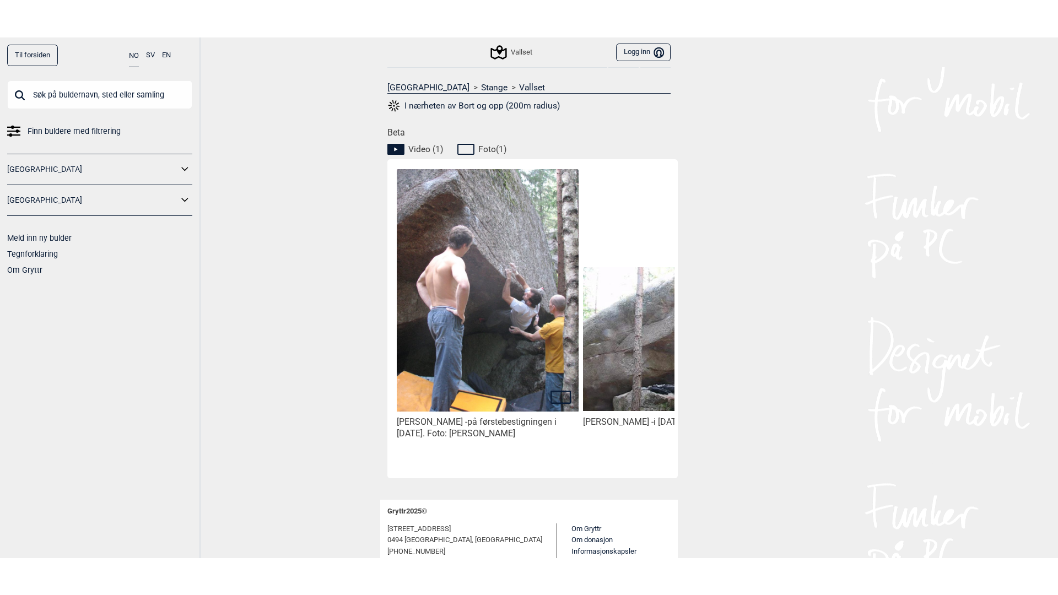
scroll to position [496, 0]
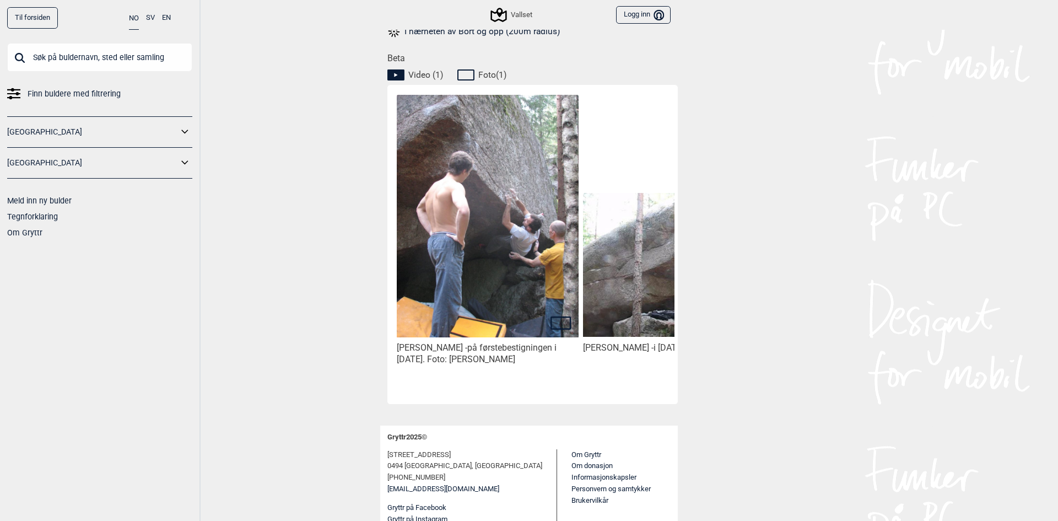
click at [614, 216] on img at bounding box center [674, 265] width 182 height 144
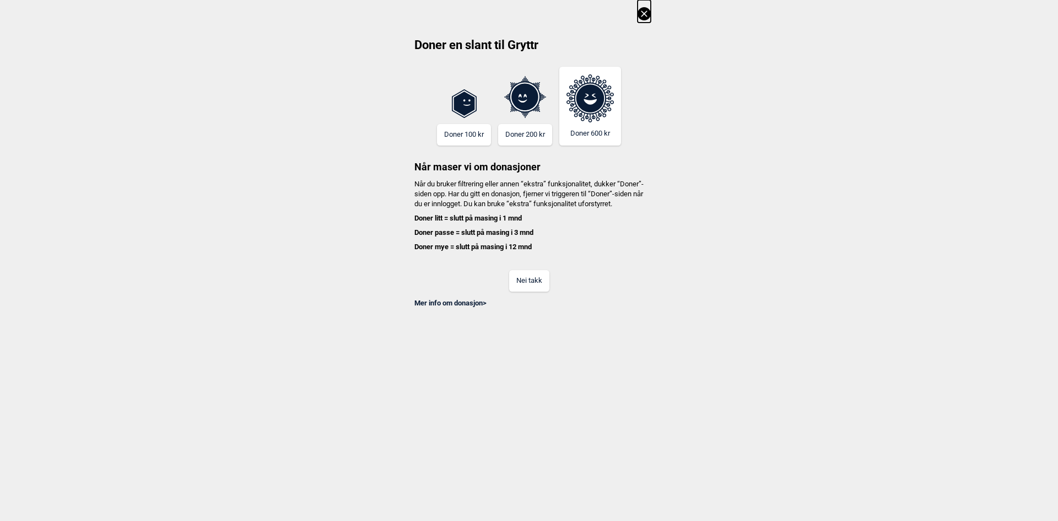
click at [530, 288] on button "Nei takk" at bounding box center [529, 280] width 40 height 21
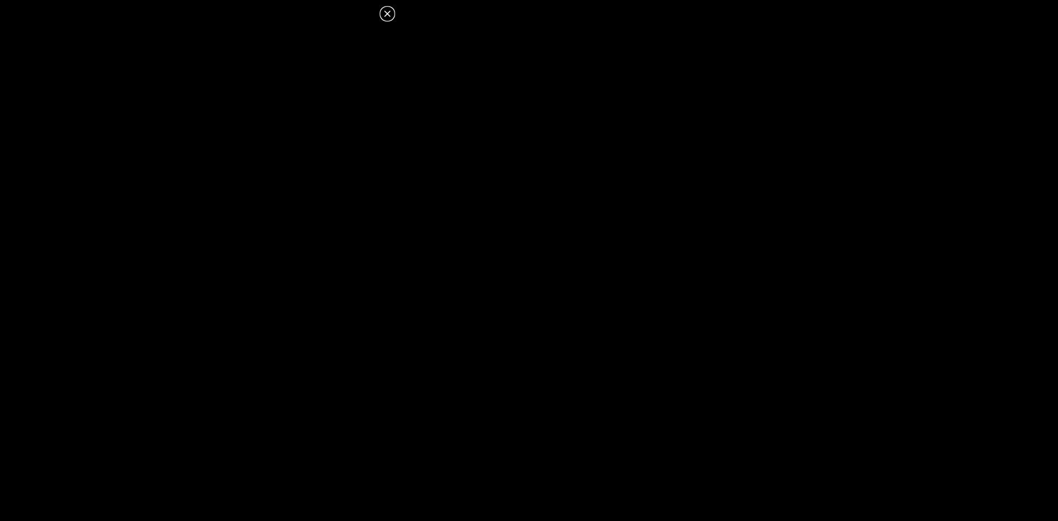
click at [387, 12] on icon at bounding box center [387, 13] width 13 height 13
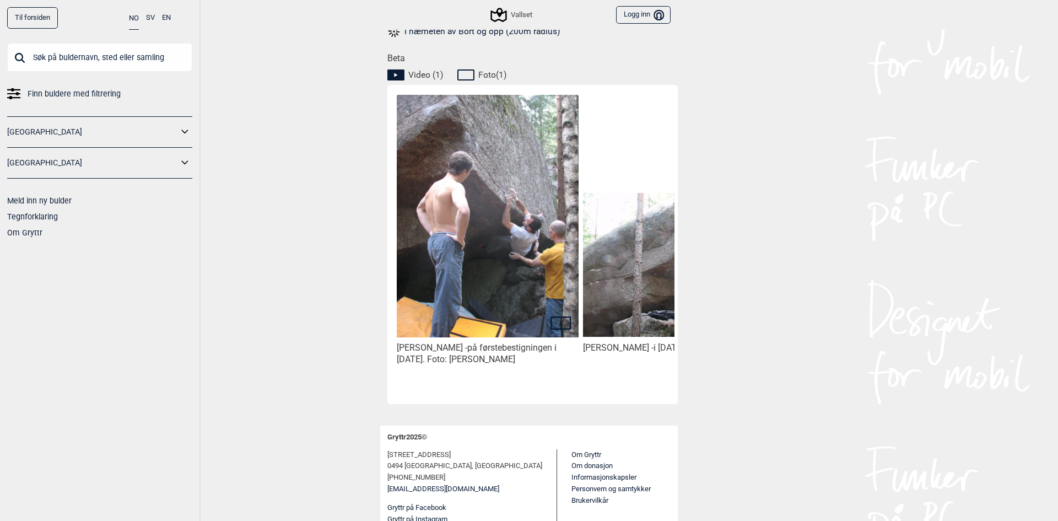
click at [88, 57] on input "text" at bounding box center [99, 57] width 185 height 29
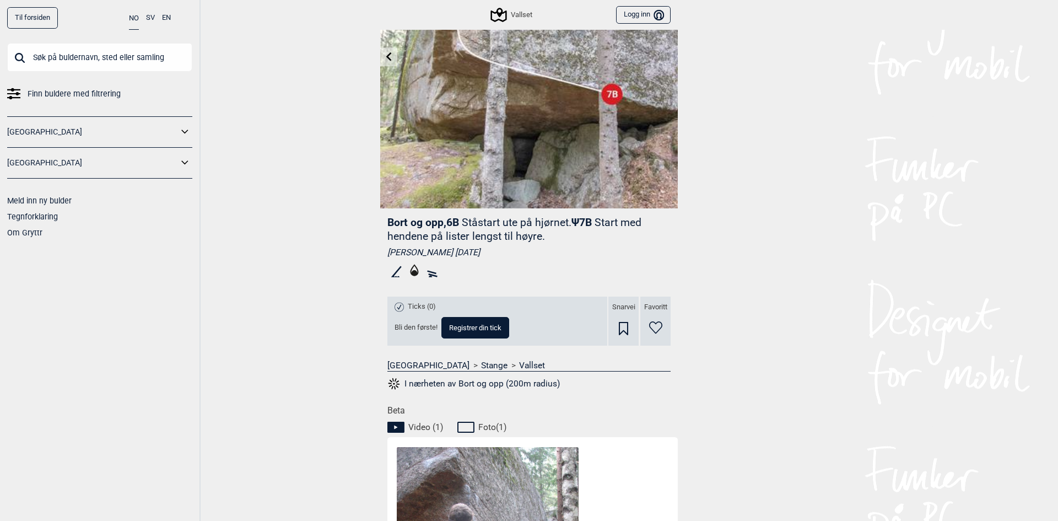
scroll to position [0, 0]
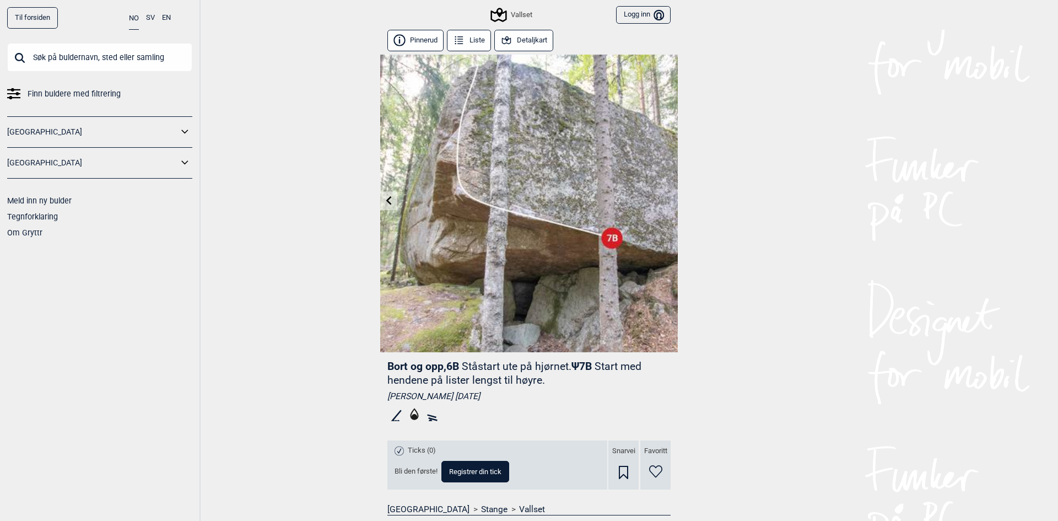
click at [86, 57] on input "text" at bounding box center [99, 57] width 185 height 29
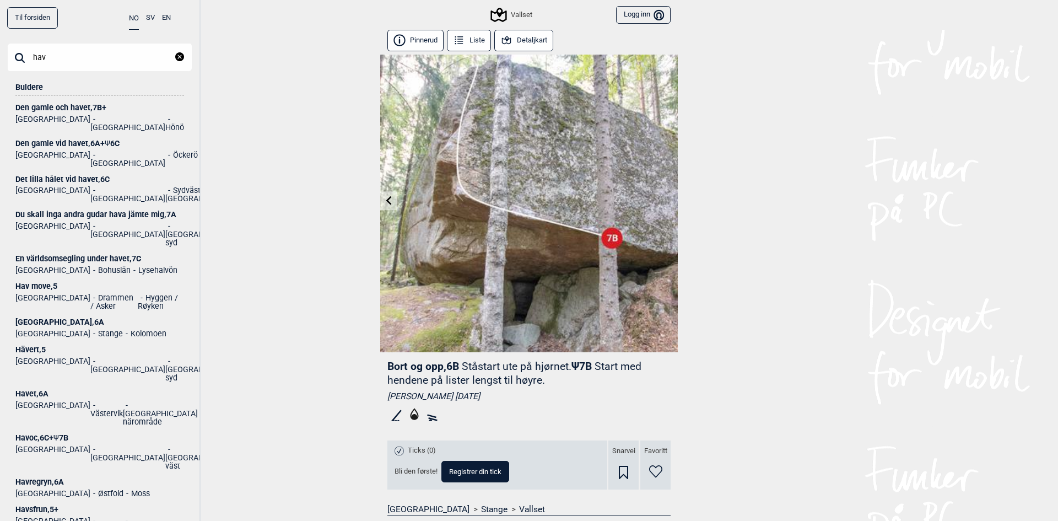
drag, startPoint x: 74, startPoint y: 50, endPoint x: 4, endPoint y: 63, distance: 70.8
click at [17, 55] on input "hav" at bounding box center [99, 57] width 185 height 29
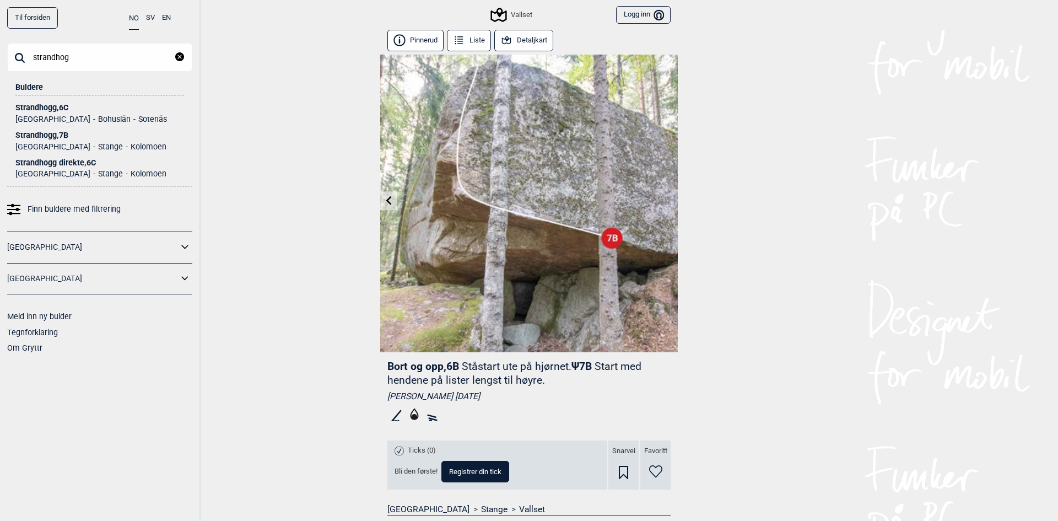
type input "strandhog"
click at [30, 133] on div "[STREET_ADDRESS]" at bounding box center [99, 135] width 169 height 8
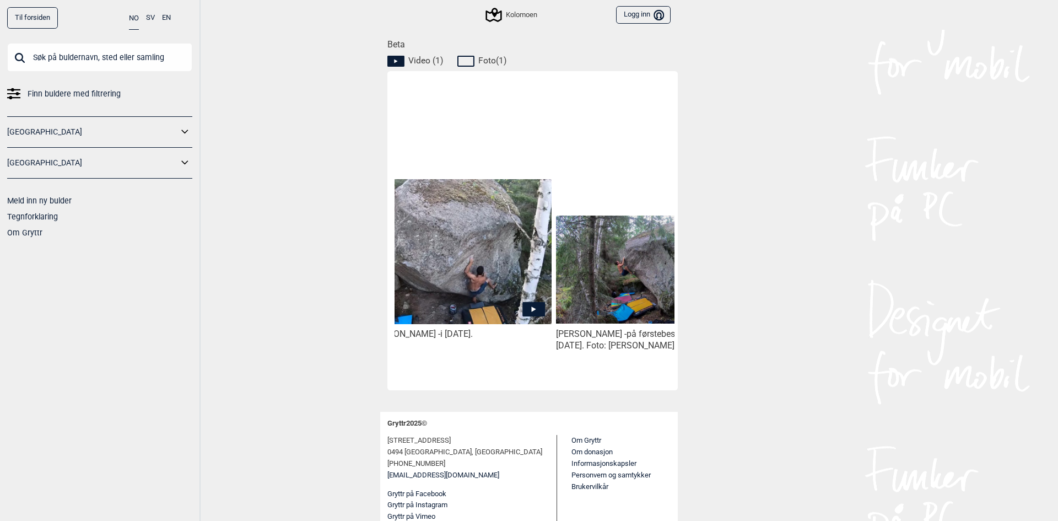
scroll to position [0, 14]
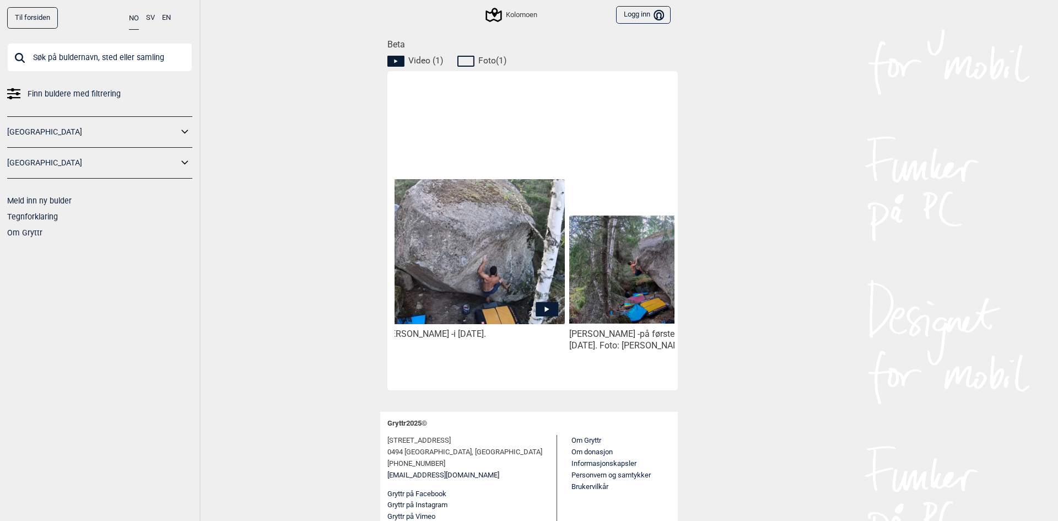
click at [498, 280] on img at bounding box center [474, 251] width 182 height 145
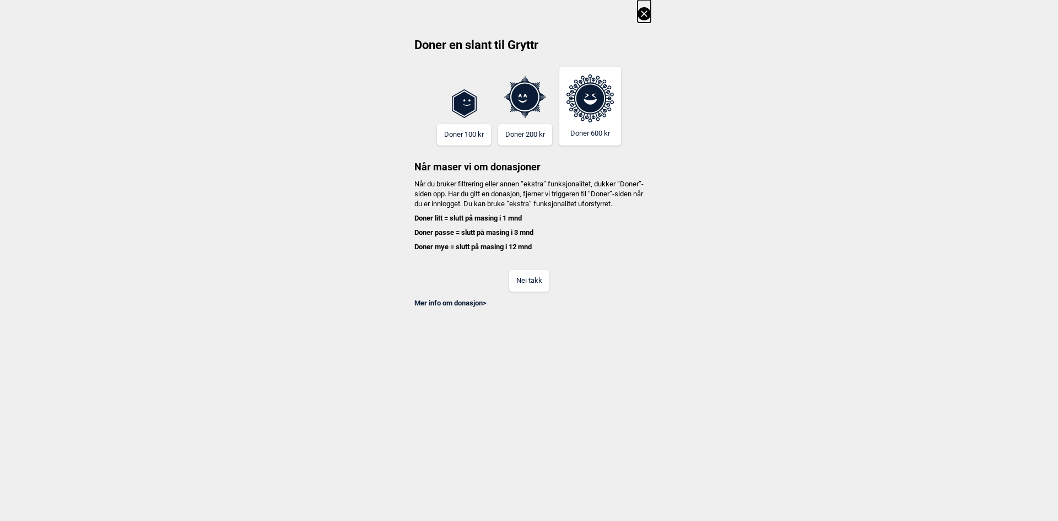
click at [526, 281] on button "Nei takk" at bounding box center [529, 280] width 40 height 21
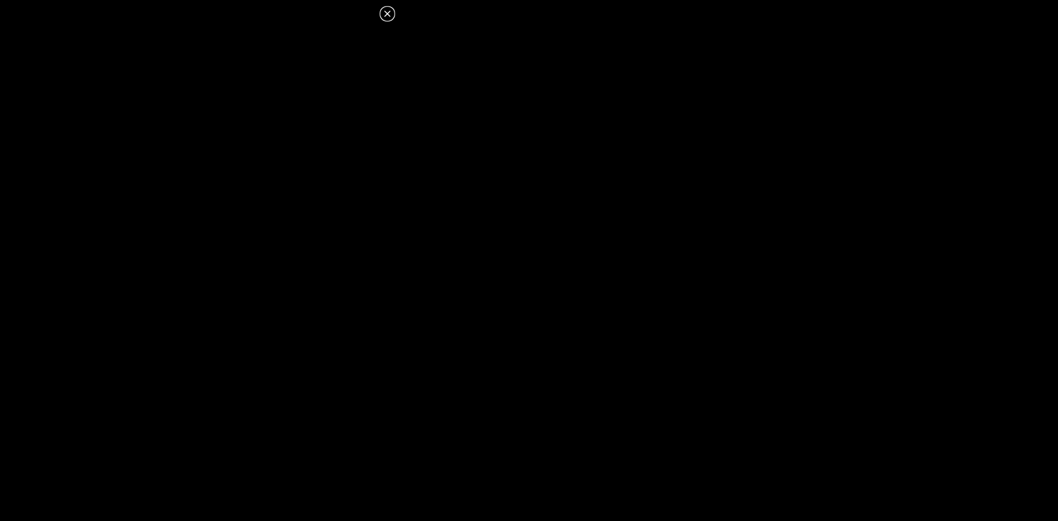
click at [390, 11] on icon at bounding box center [387, 13] width 6 height 6
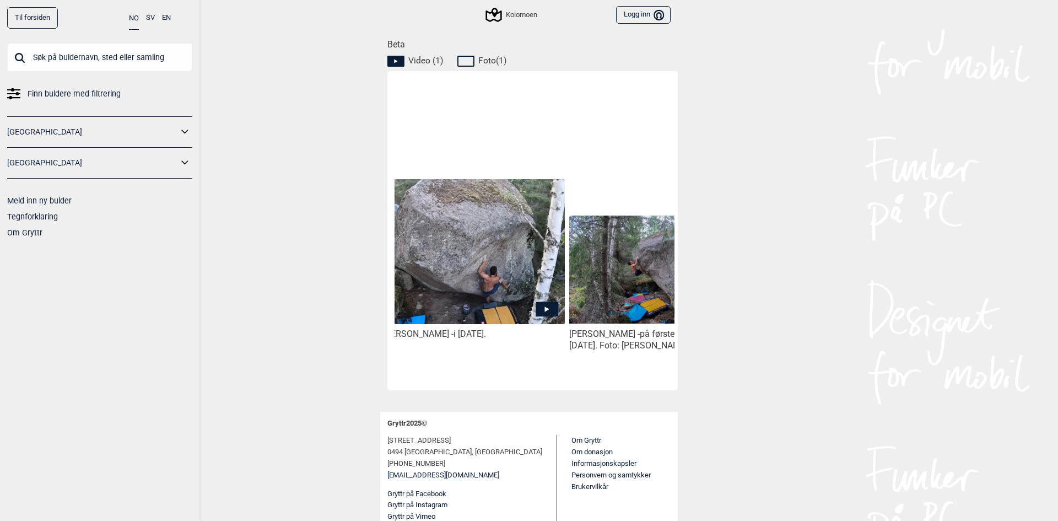
click at [484, 249] on img at bounding box center [474, 251] width 182 height 145
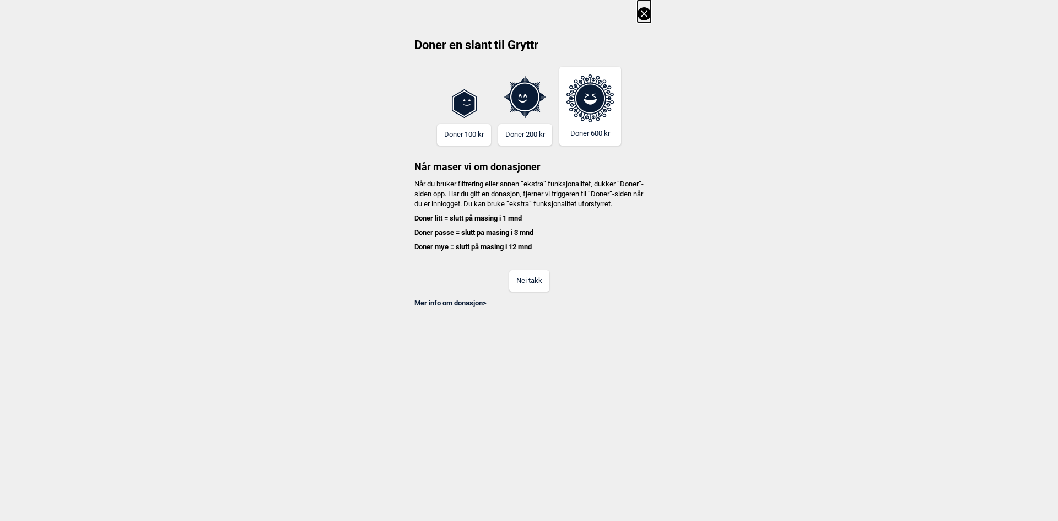
click at [509, 283] on button "Nei takk" at bounding box center [529, 280] width 40 height 21
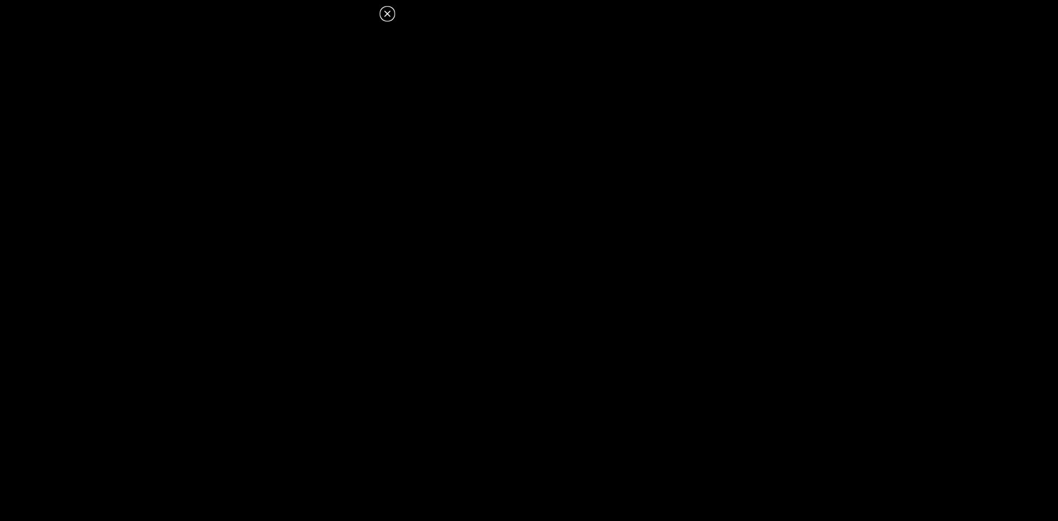
click at [386, 7] on icon at bounding box center [387, 13] width 13 height 13
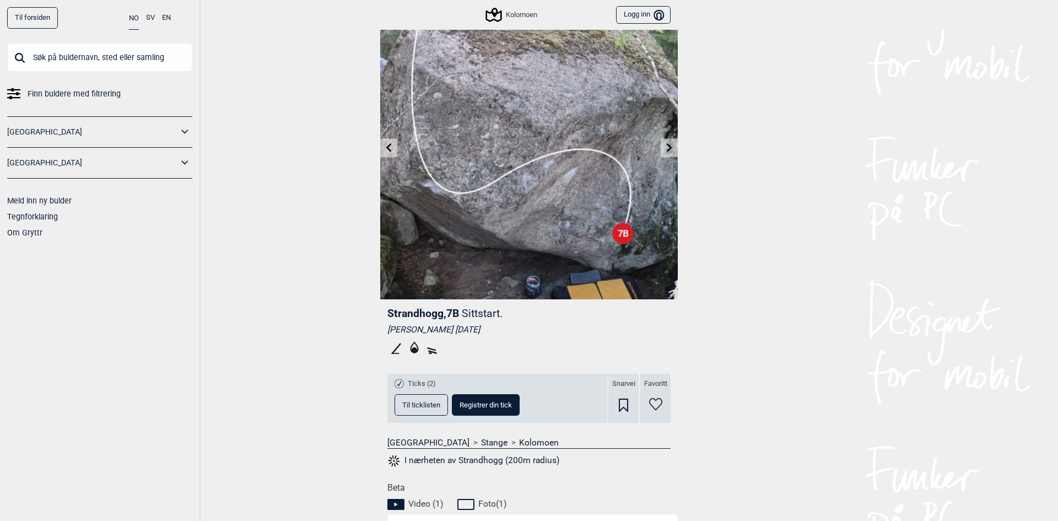
scroll to position [0, 0]
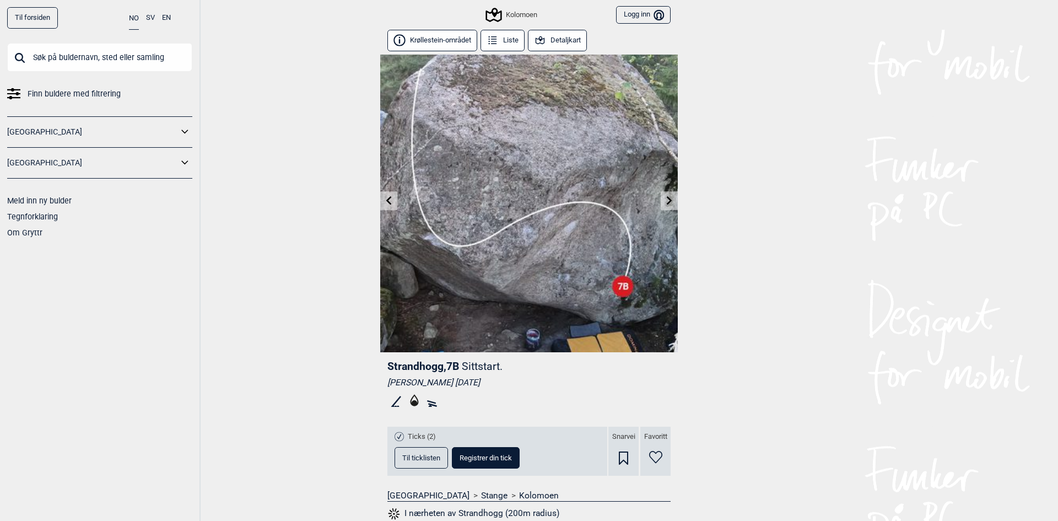
click at [548, 42] on button "Detaljkart" at bounding box center [557, 40] width 59 height 21
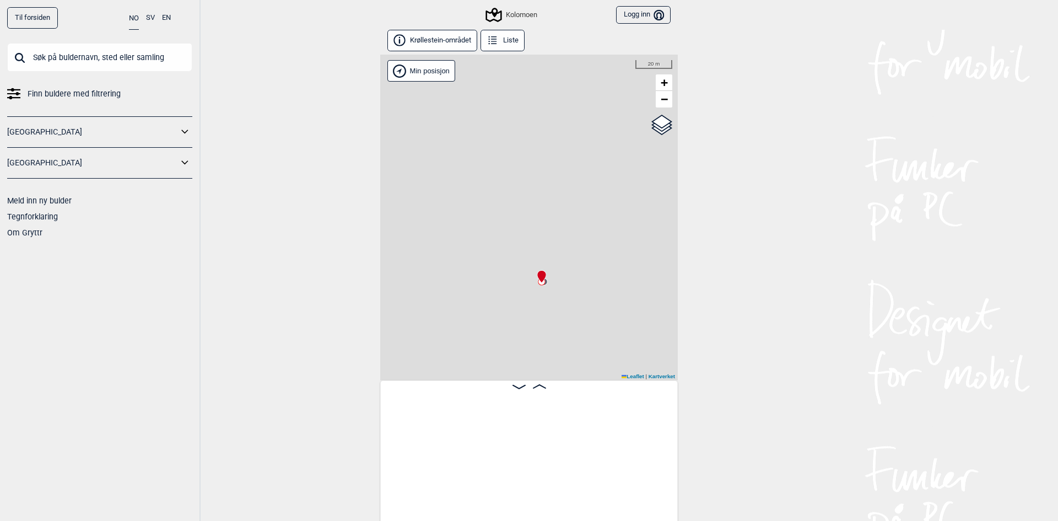
scroll to position [0, 7078]
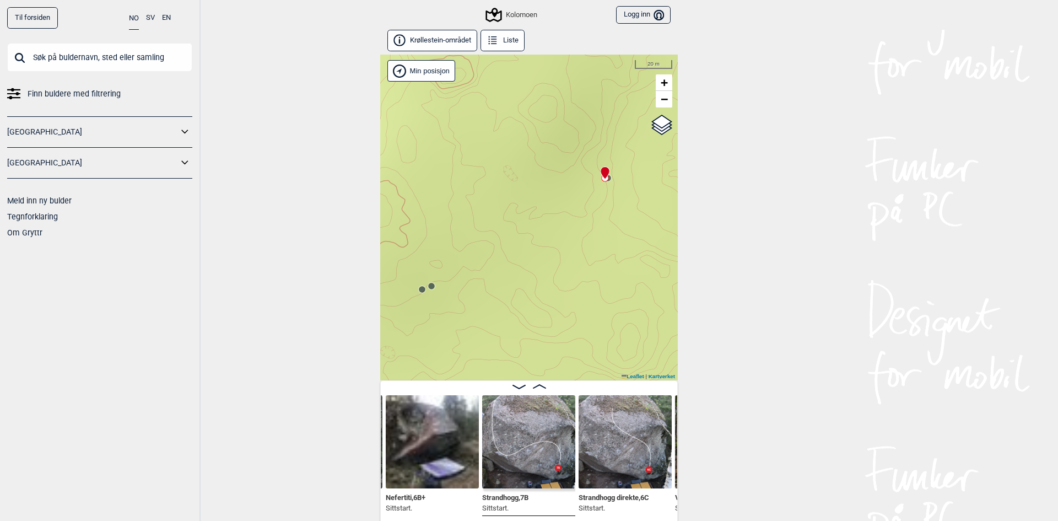
drag, startPoint x: 544, startPoint y: 257, endPoint x: 473, endPoint y: 244, distance: 72.8
click at [473, 244] on div "Kolomoen" at bounding box center [529, 218] width 298 height 326
click at [661, 99] on span "−" at bounding box center [664, 99] width 7 height 14
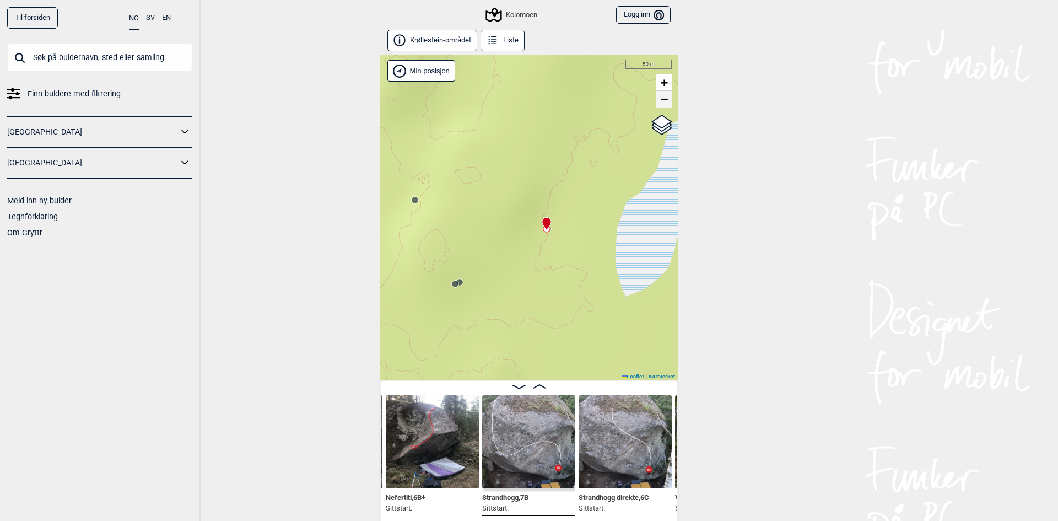
click at [661, 99] on span "−" at bounding box center [664, 99] width 7 height 14
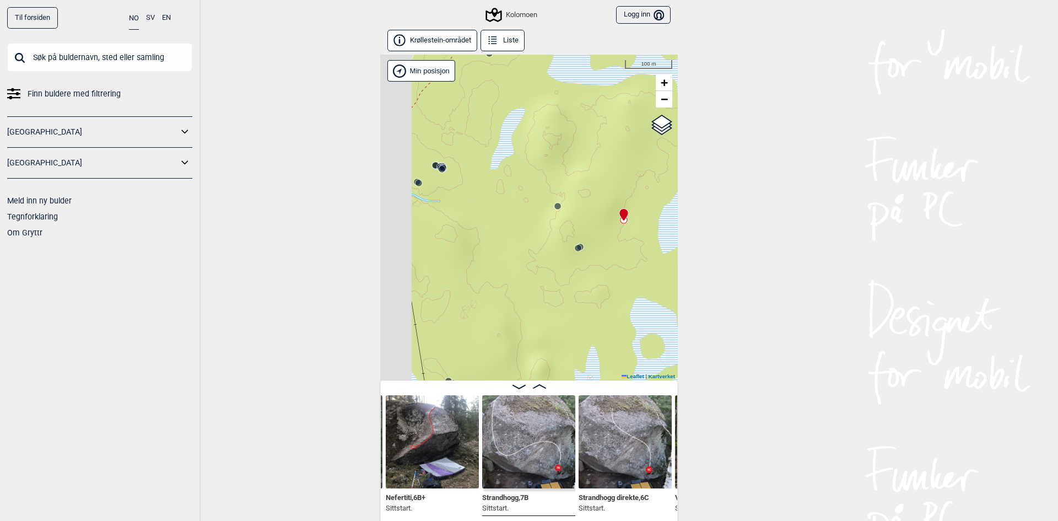
drag, startPoint x: 542, startPoint y: 288, endPoint x: 642, endPoint y: 236, distance: 112.9
click at [642, 236] on div "Kolomoen" at bounding box center [529, 218] width 298 height 326
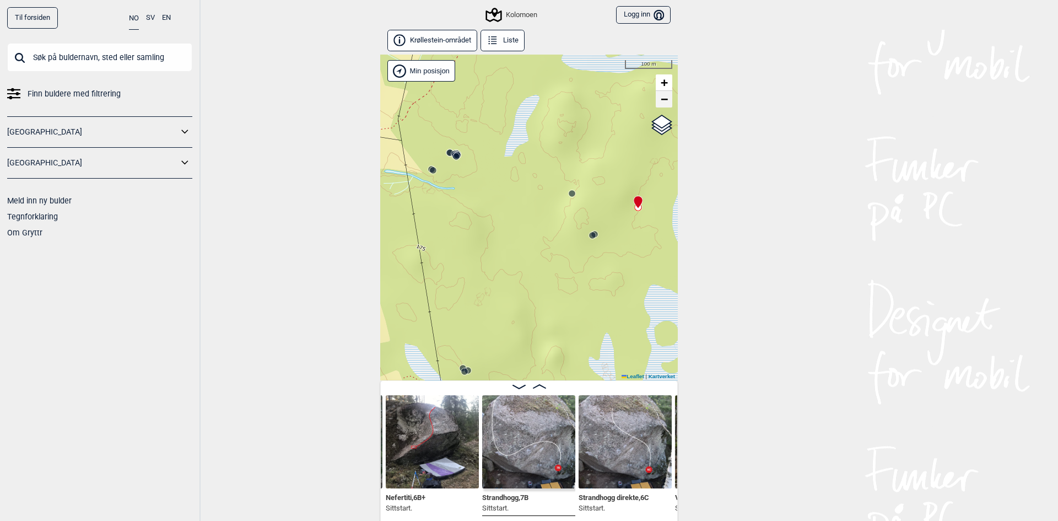
click at [668, 105] on link "−" at bounding box center [664, 99] width 17 height 17
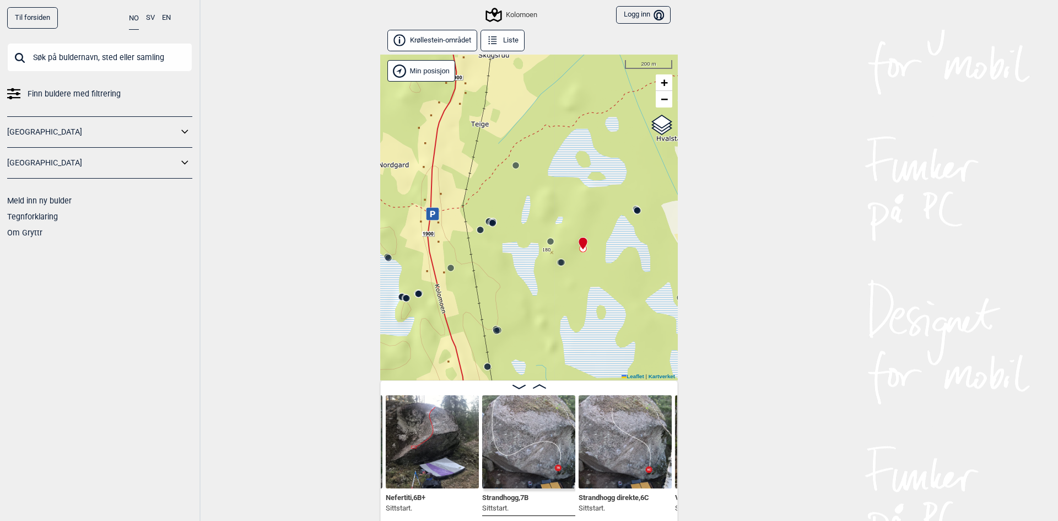
click at [506, 228] on div "Kolomoen" at bounding box center [529, 218] width 298 height 326
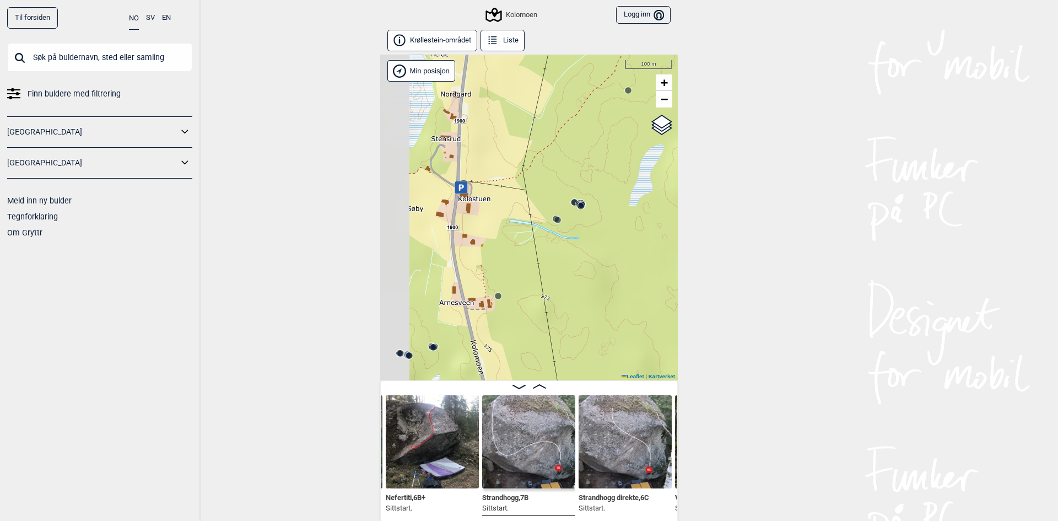
drag, startPoint x: 419, startPoint y: 223, endPoint x: 508, endPoint y: 207, distance: 90.1
click at [508, 207] on div "Kolomoen" at bounding box center [529, 218] width 298 height 326
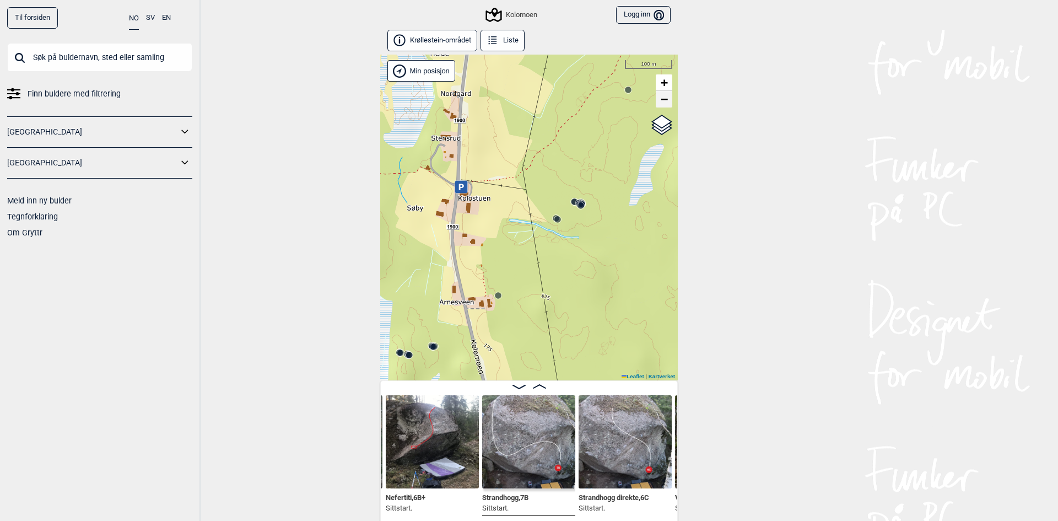
click at [662, 104] on span "−" at bounding box center [664, 99] width 7 height 14
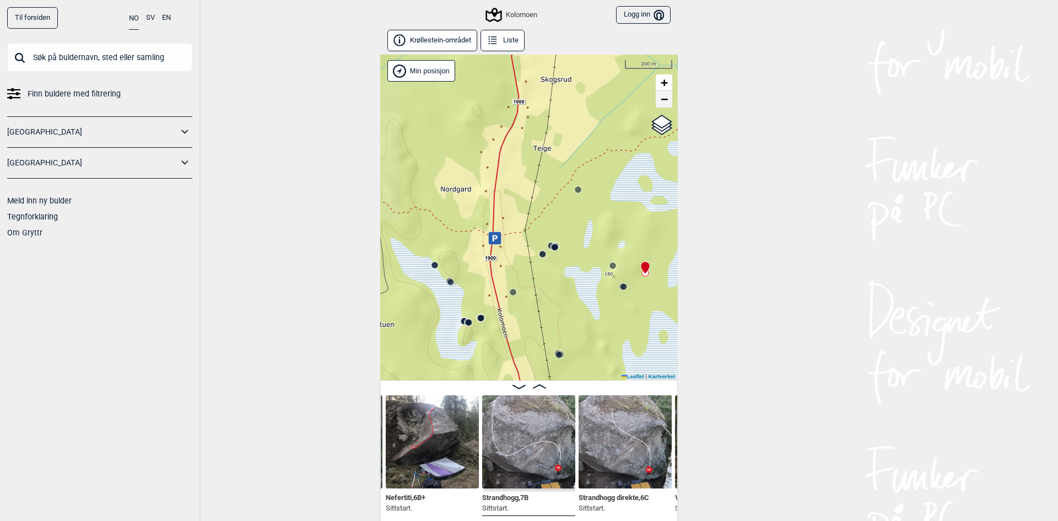
click at [662, 104] on span "−" at bounding box center [664, 99] width 7 height 14
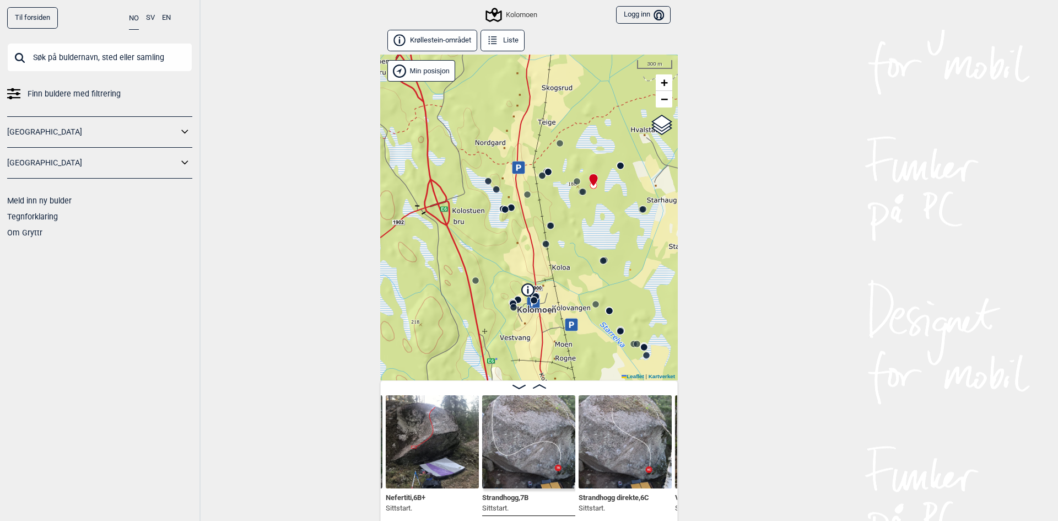
drag, startPoint x: 567, startPoint y: 275, endPoint x: 574, endPoint y: 177, distance: 98.3
click at [574, 178] on circle at bounding box center [577, 181] width 7 height 7
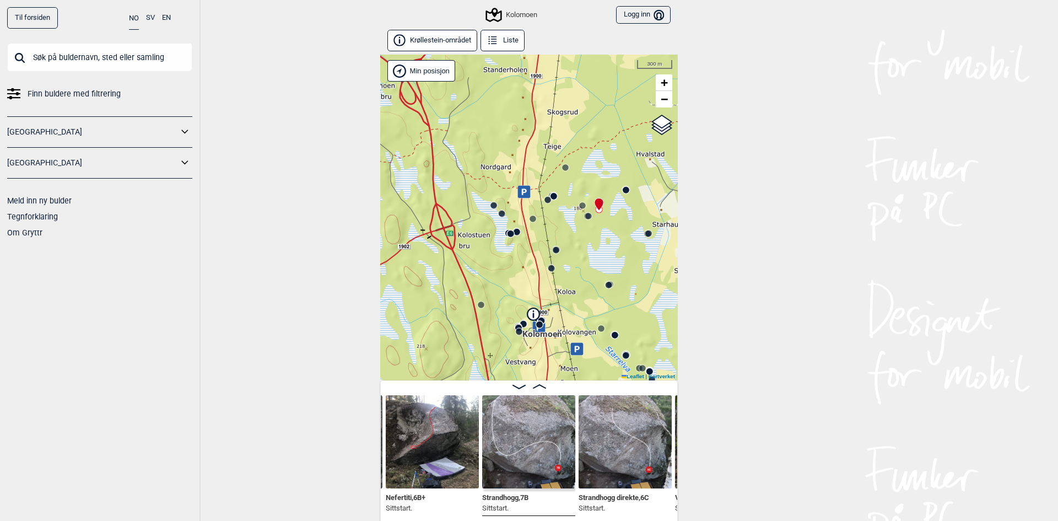
drag, startPoint x: 549, startPoint y: 189, endPoint x: 558, endPoint y: 222, distance: 33.7
click at [558, 222] on div "Kolomoen" at bounding box center [529, 218] width 298 height 326
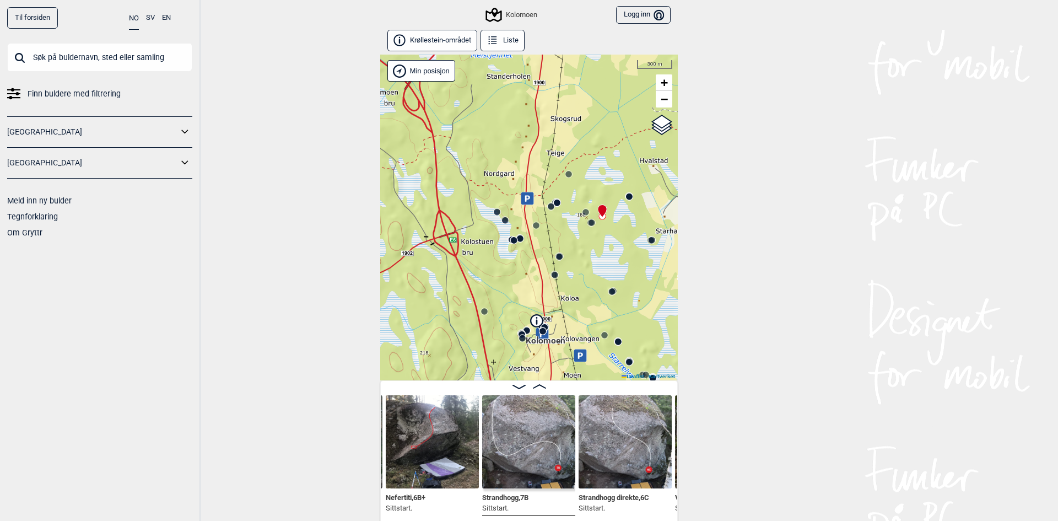
click at [530, 248] on div "Kolomoen" at bounding box center [529, 218] width 298 height 326
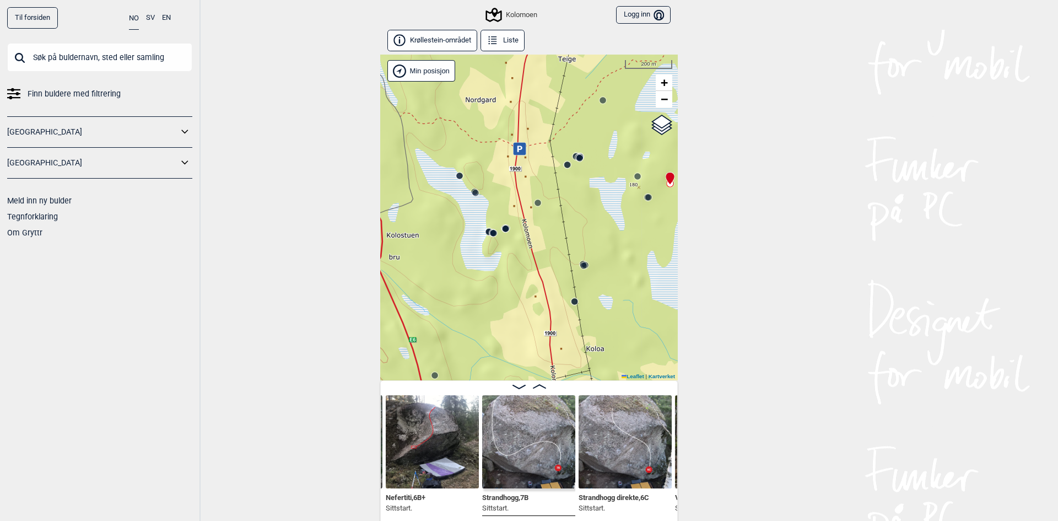
click at [510, 251] on div "Kolomoen" at bounding box center [529, 218] width 298 height 326
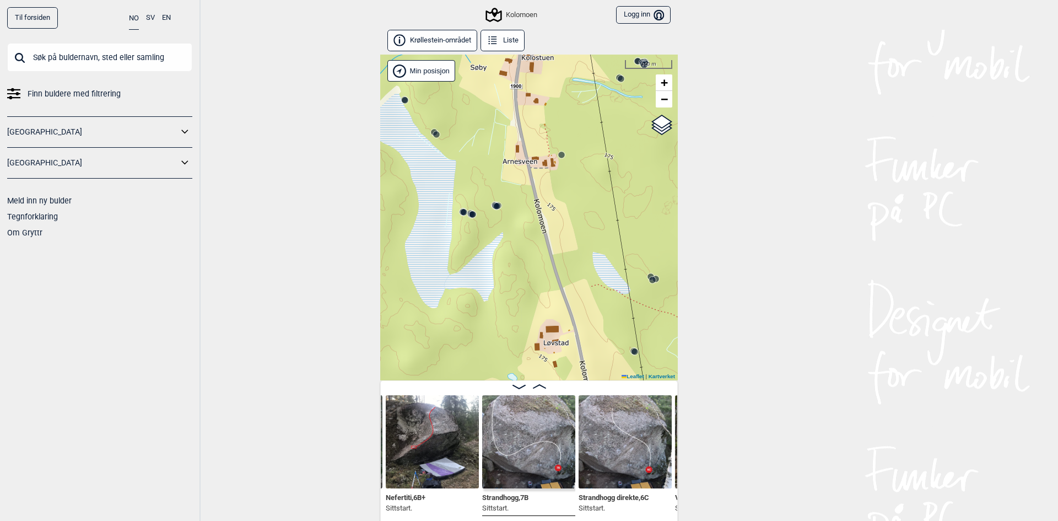
click at [494, 206] on circle at bounding box center [497, 206] width 7 height 7
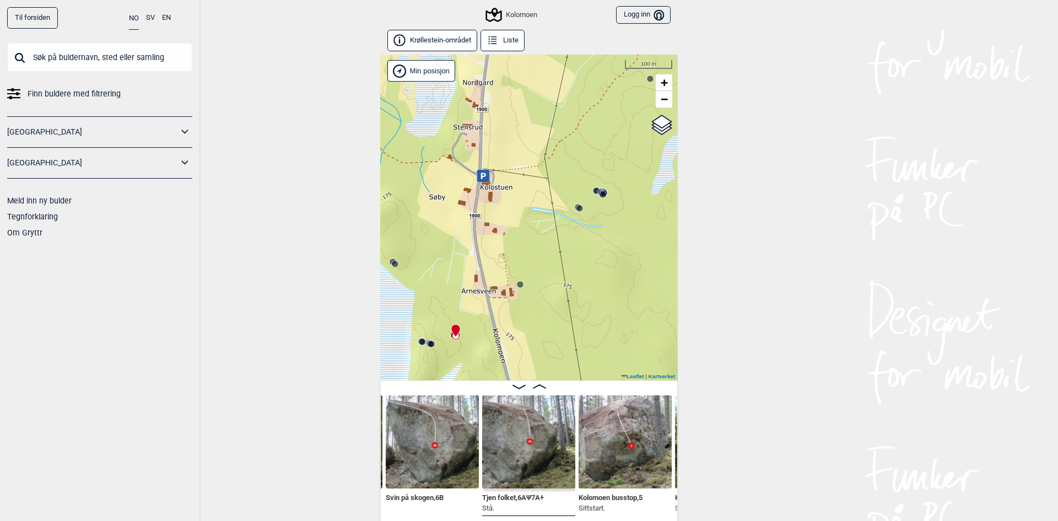
drag, startPoint x: 531, startPoint y: 187, endPoint x: 491, endPoint y: 315, distance: 133.9
click at [489, 318] on div "Kolomoen" at bounding box center [529, 218] width 298 height 326
click at [661, 103] on span "−" at bounding box center [664, 99] width 7 height 14
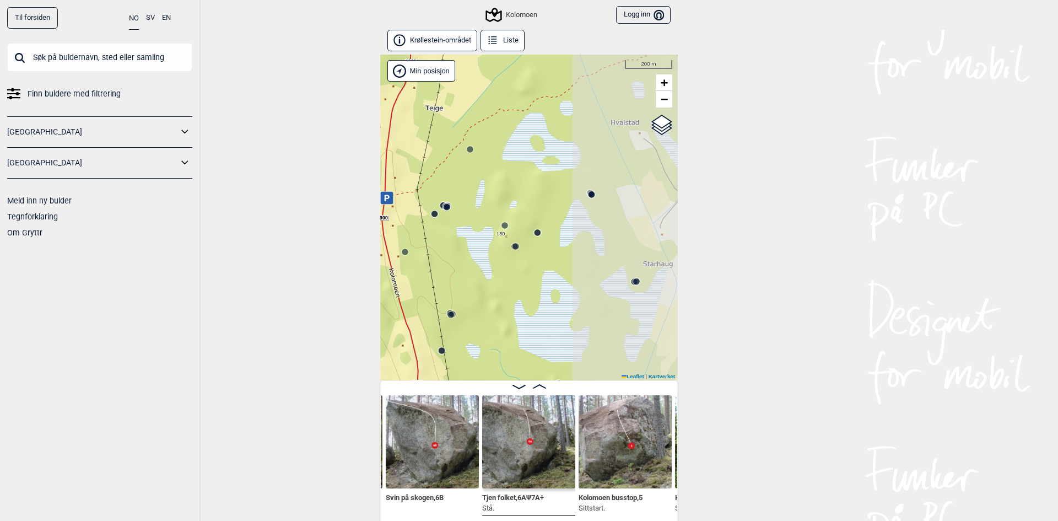
drag, startPoint x: 641, startPoint y: 241, endPoint x: 522, endPoint y: 206, distance: 124.1
click at [522, 206] on div "Kolomoen" at bounding box center [529, 218] width 298 height 326
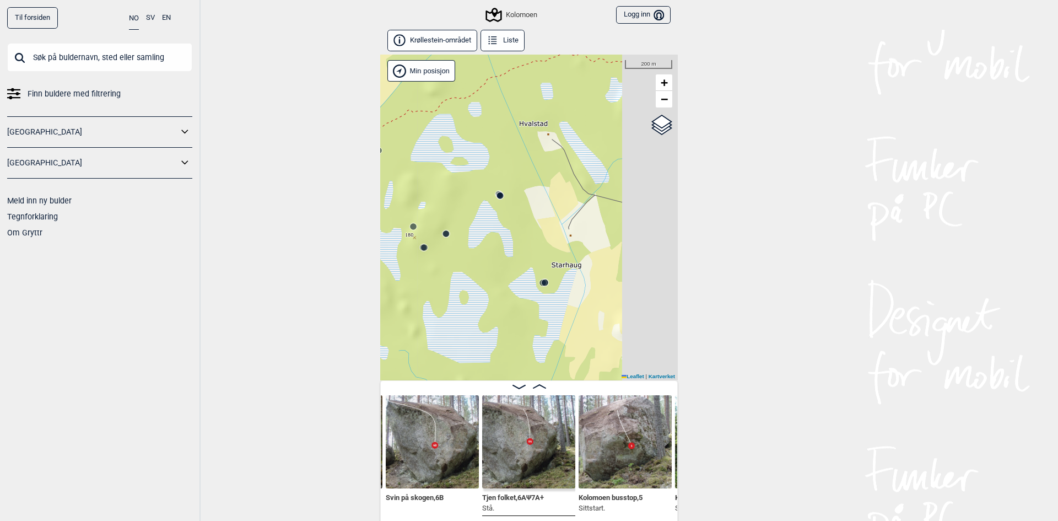
drag, startPoint x: 550, startPoint y: 211, endPoint x: 438, endPoint y: 204, distance: 112.6
click at [444, 208] on div "Kolomoen" at bounding box center [529, 218] width 298 height 326
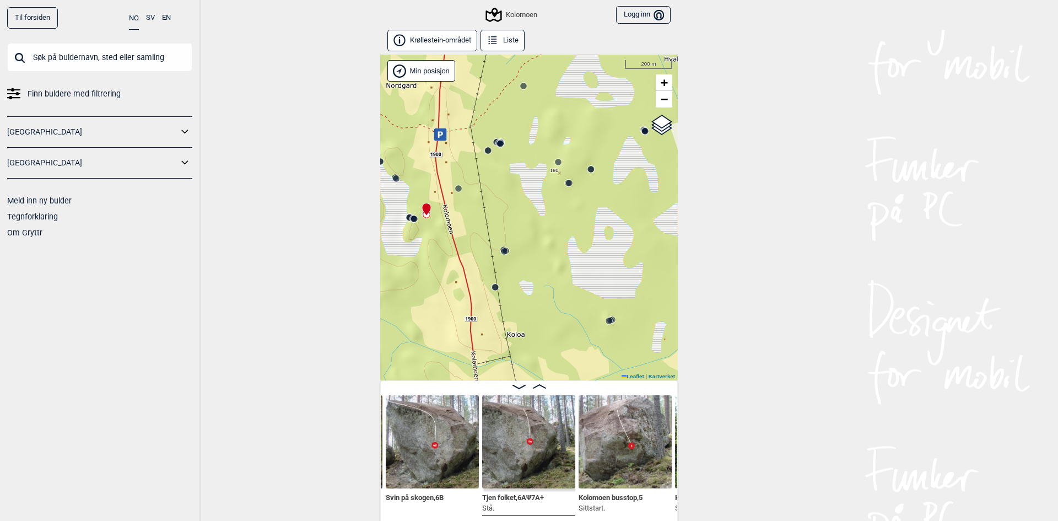
drag, startPoint x: 437, startPoint y: 204, endPoint x: 602, endPoint y: 136, distance: 178.9
click at [602, 136] on div "Kolomoen" at bounding box center [529, 218] width 298 height 326
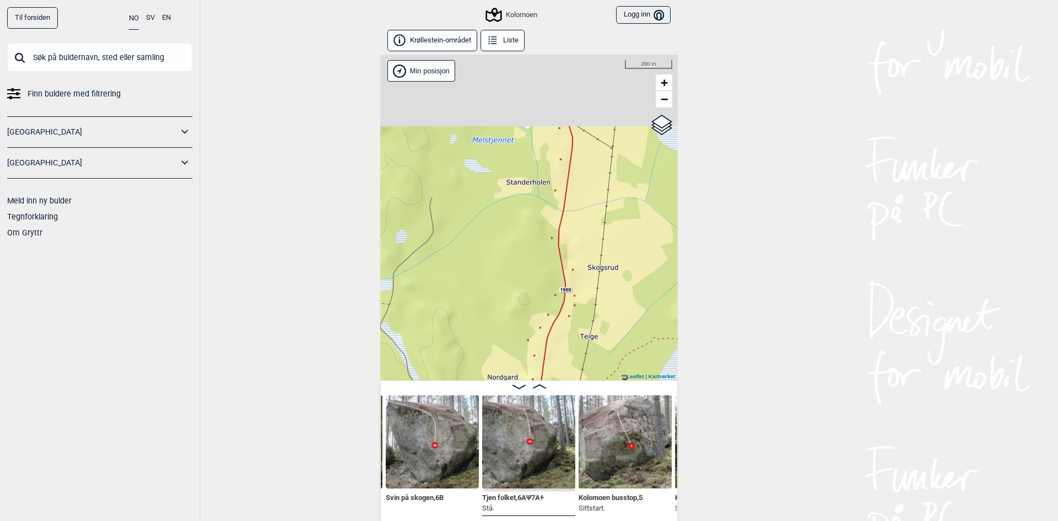
drag, startPoint x: 594, startPoint y: 151, endPoint x: 690, endPoint y: 447, distance: 311.6
click at [690, 450] on div "Til forsiden NO SV EN Finn buldere med filtrering [GEOGRAPHIC_DATA] [GEOGRAPHIC…" at bounding box center [529, 260] width 1058 height 521
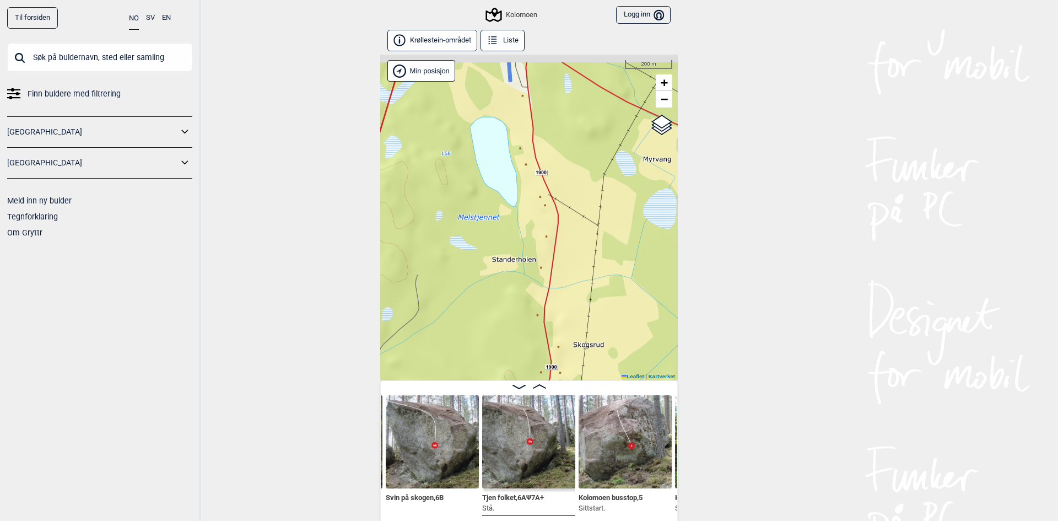
drag, startPoint x: 598, startPoint y: 240, endPoint x: 584, endPoint y: 318, distance: 79.7
click at [584, 318] on div "Kolomoen" at bounding box center [529, 218] width 298 height 326
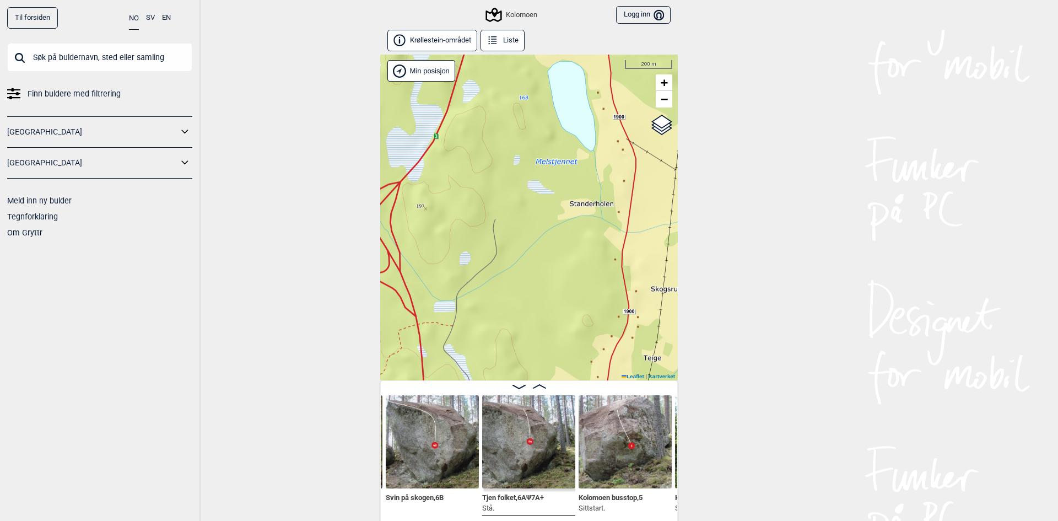
drag, startPoint x: 592, startPoint y: 262, endPoint x: 666, endPoint y: 252, distance: 75.1
click at [666, 252] on div "Kolomoen" at bounding box center [529, 218] width 298 height 326
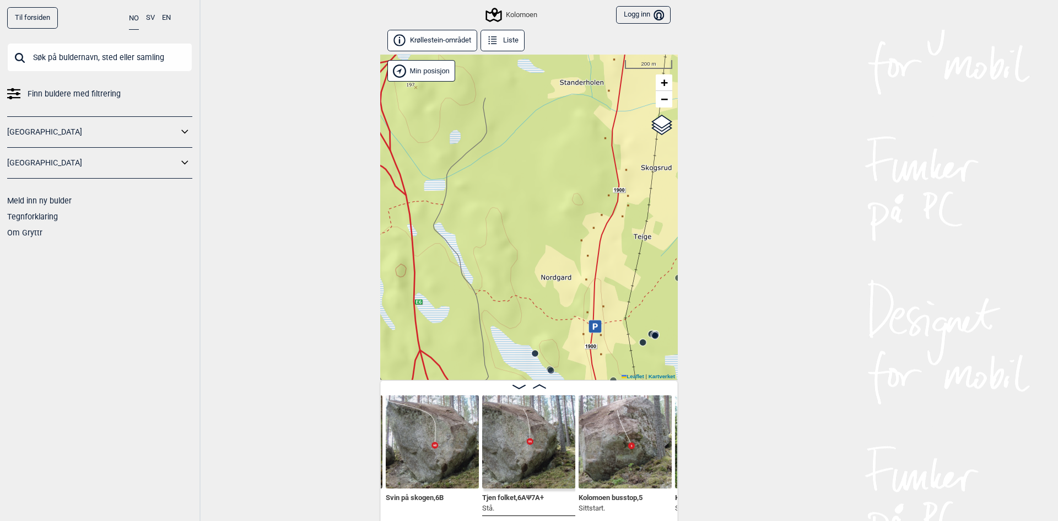
drag, startPoint x: 639, startPoint y: 278, endPoint x: 629, endPoint y: 142, distance: 137.1
click at [629, 142] on div "Kolomoen" at bounding box center [529, 218] width 298 height 326
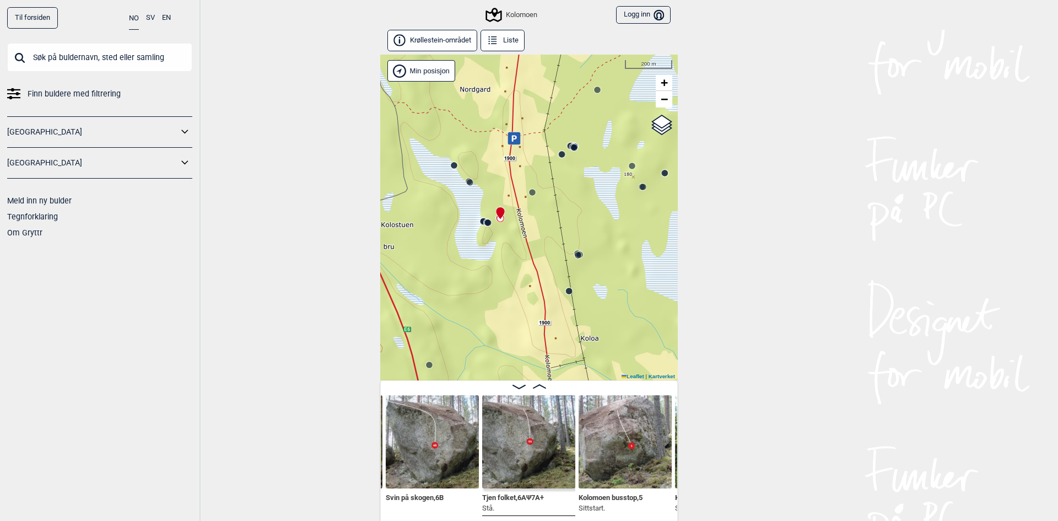
drag, startPoint x: 635, startPoint y: 277, endPoint x: 557, endPoint y: 112, distance: 182.4
click at [557, 112] on div "Kolomoen" at bounding box center [529, 218] width 298 height 326
